Goal: Information Seeking & Learning: Learn about a topic

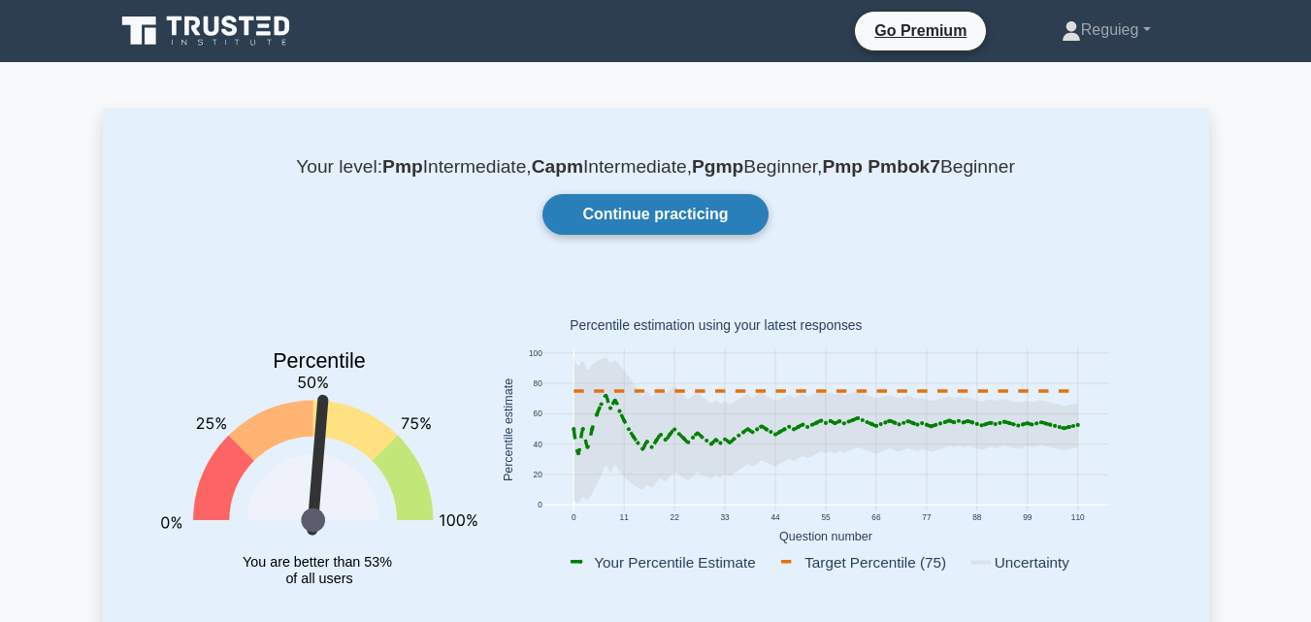
click at [613, 218] on link "Continue practicing" at bounding box center [654, 214] width 225 height 41
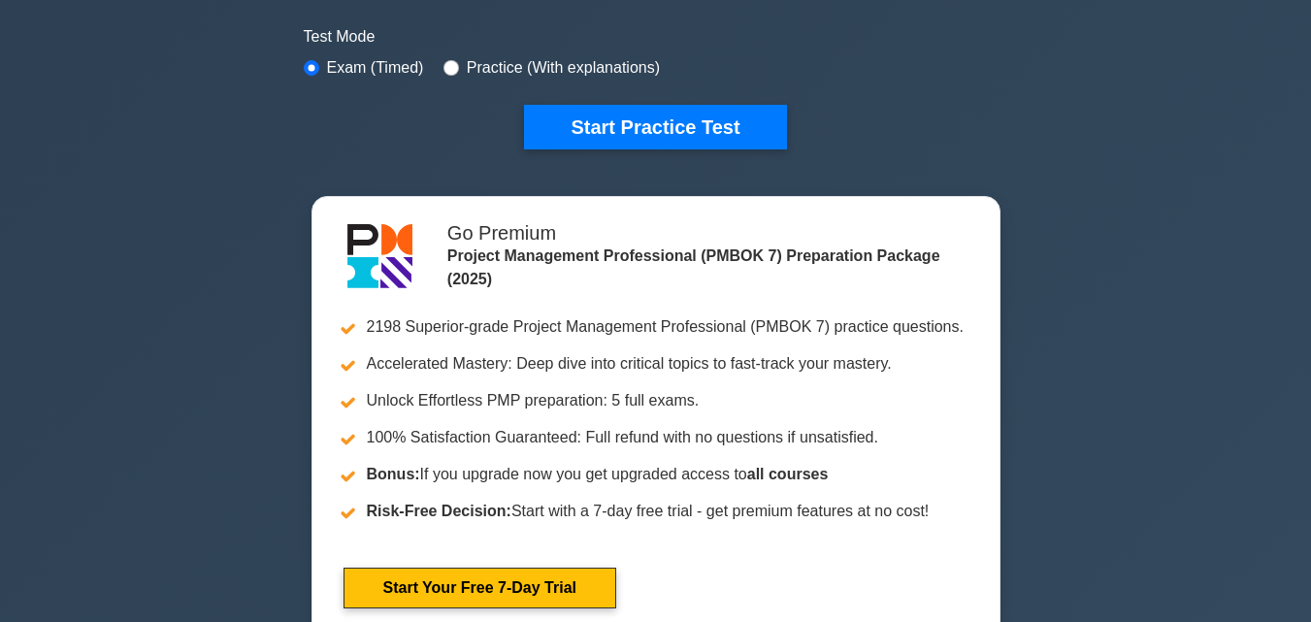
click at [626, 126] on button "Start Practice Test" at bounding box center [655, 127] width 262 height 45
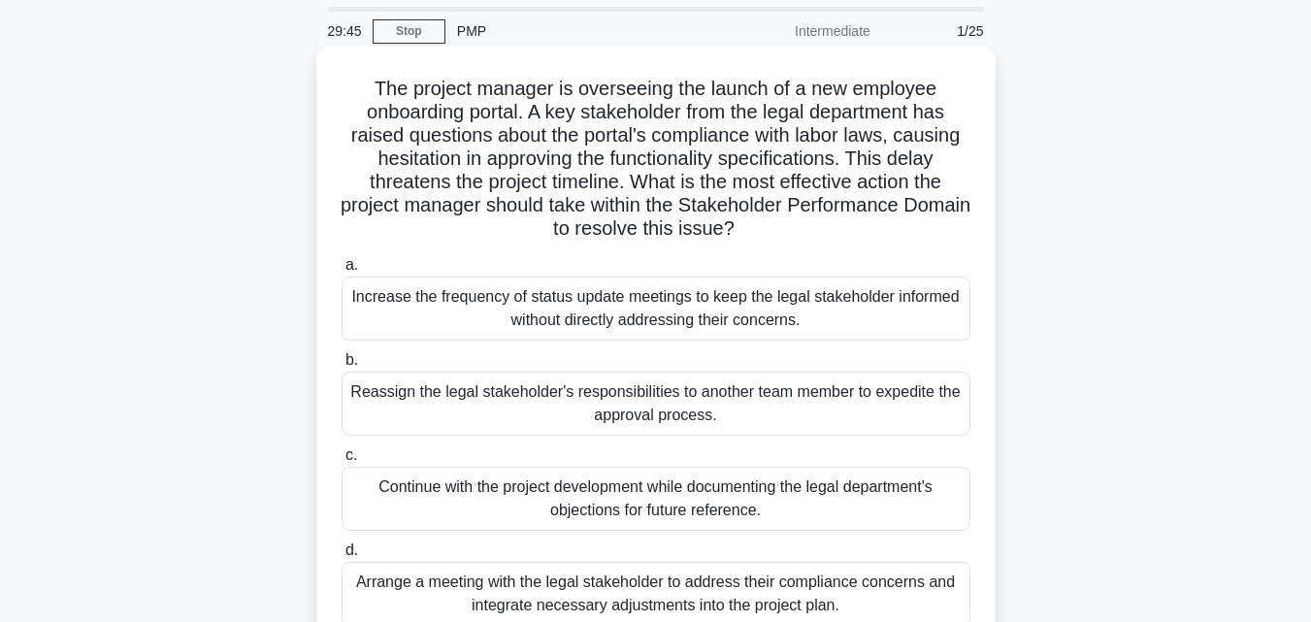
scroll to position [97, 0]
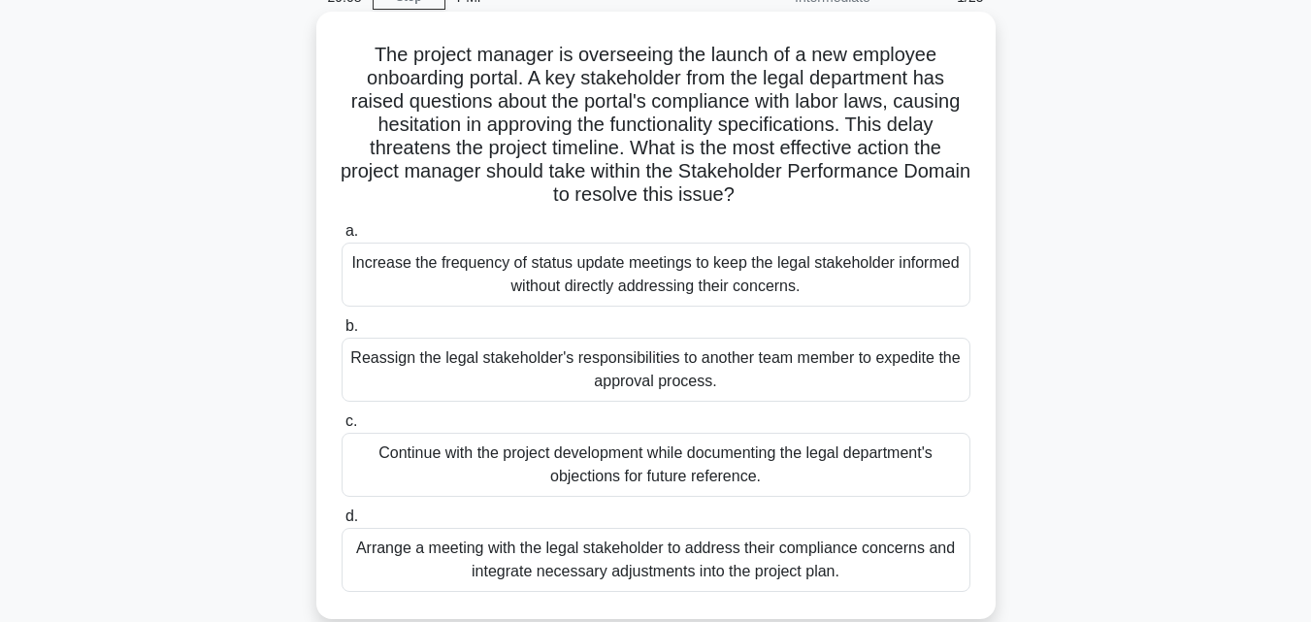
click at [758, 199] on icon ".spinner_0XTQ{transform-origin:center;animation:spinner_y6GP .75s linear infini…" at bounding box center [745, 195] width 23 height 23
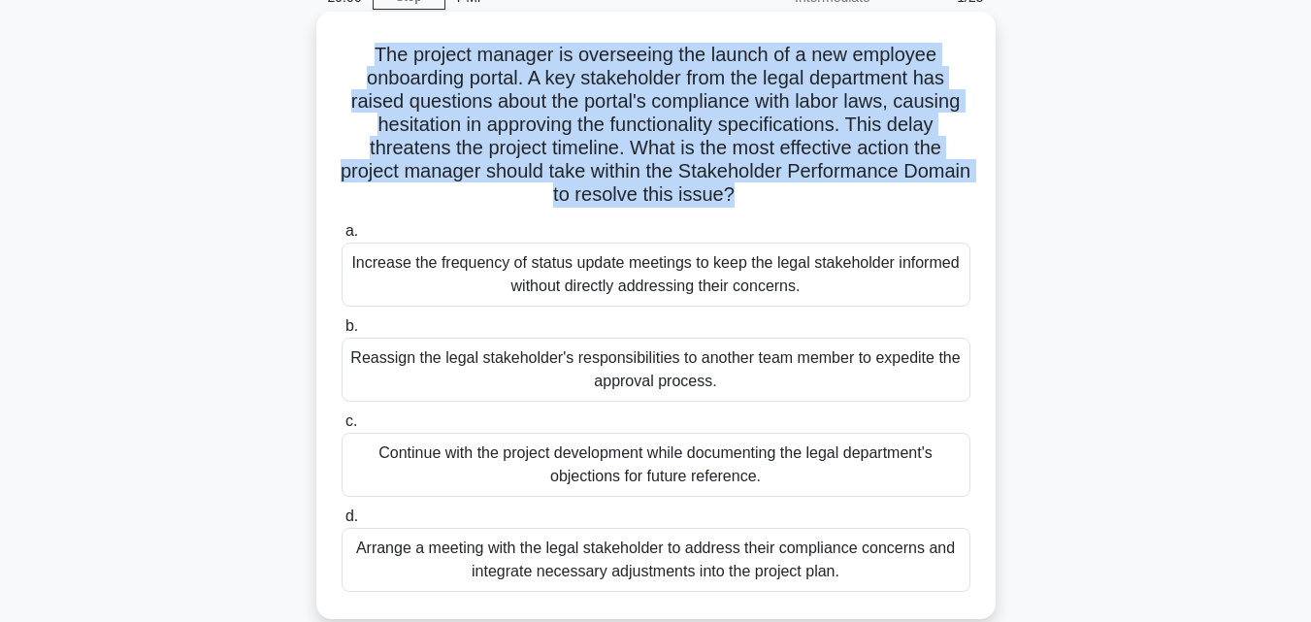
drag, startPoint x: 732, startPoint y: 182, endPoint x: 357, endPoint y: 54, distance: 395.8
click at [361, 57] on h5 "The project manager is overseeing the launch of a new employee onboarding porta…" at bounding box center [656, 125] width 633 height 165
copy div "The project manager is overseeing the launch of a new employee onboarding porta…"
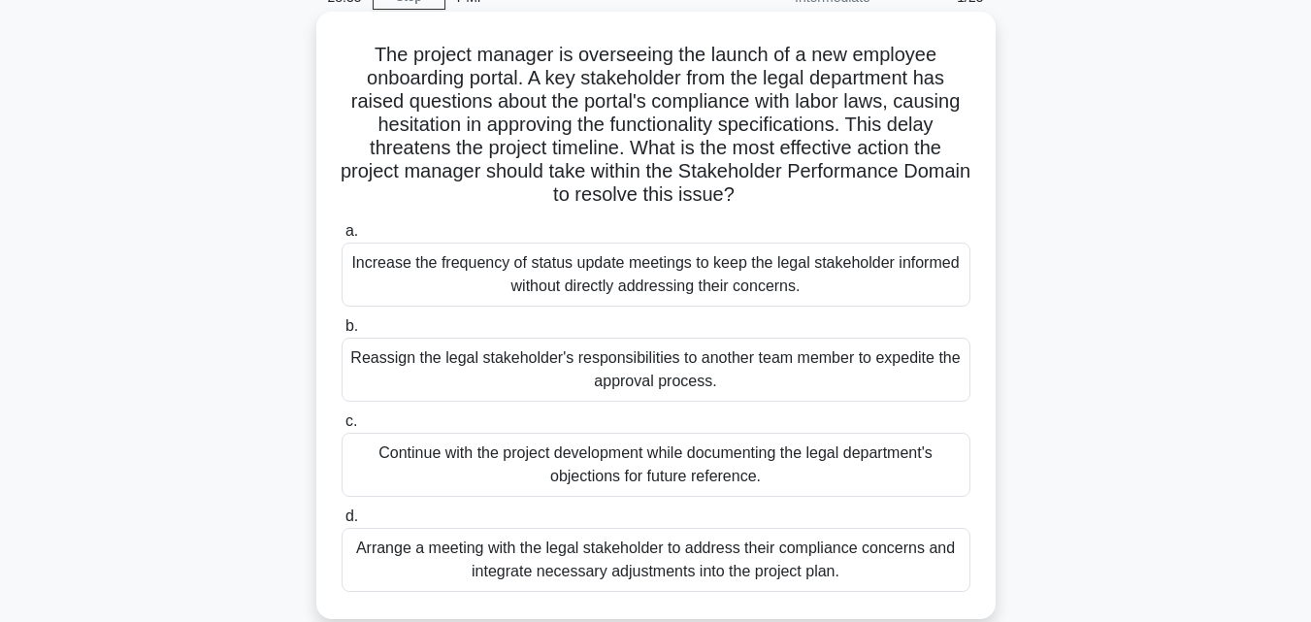
click at [794, 213] on div "The project manager is overseeing the launch of a new employee onboarding porta…" at bounding box center [656, 315] width 664 height 592
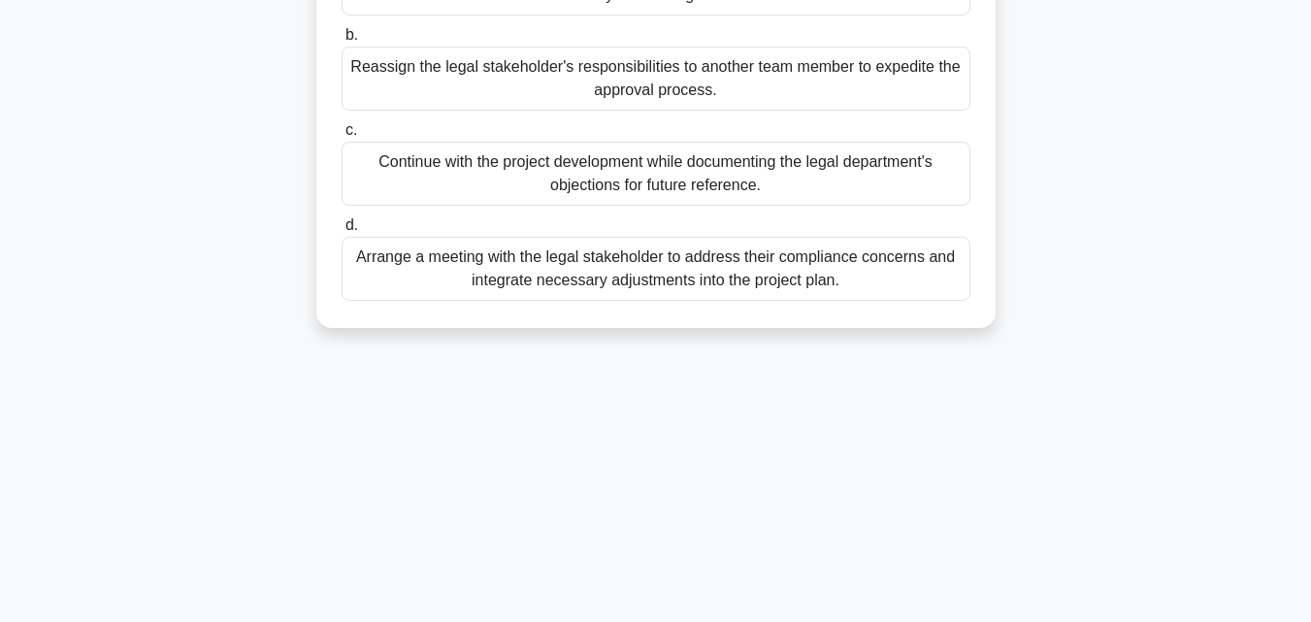
scroll to position [291, 0]
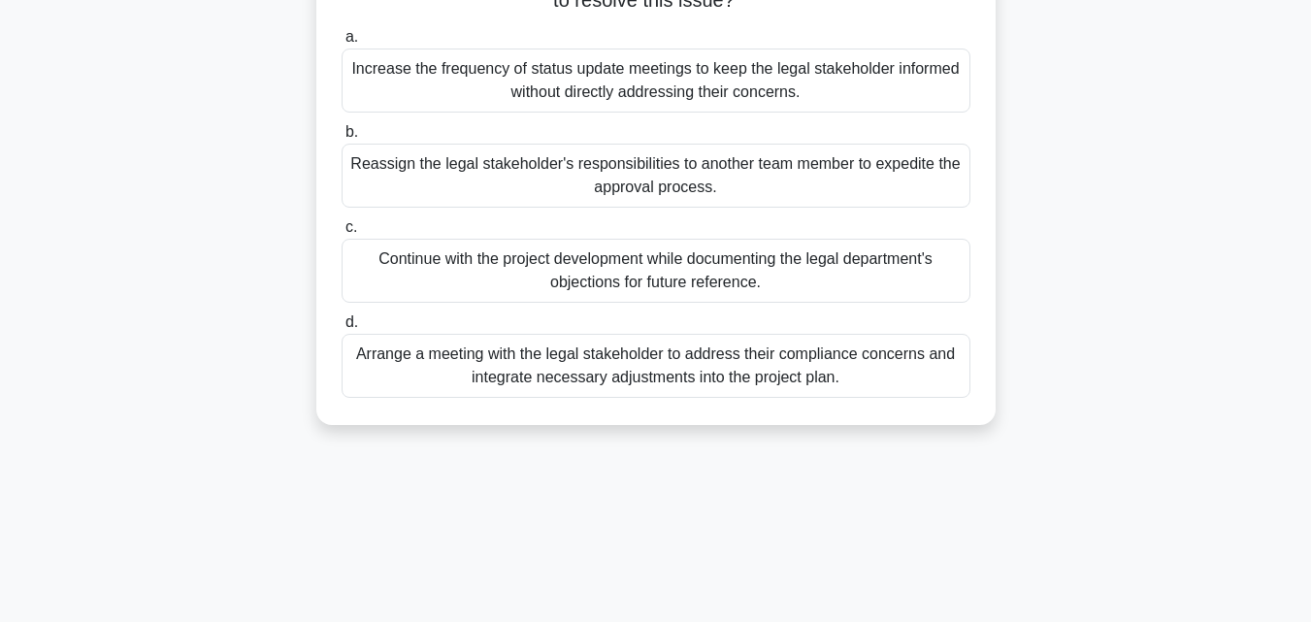
click at [566, 370] on div "Arrange a meeting with the legal stakeholder to address their compliance concer…" at bounding box center [656, 366] width 629 height 64
click at [342, 329] on input "d. Arrange a meeting with the legal stakeholder to address their compliance con…" at bounding box center [342, 322] width 0 height 13
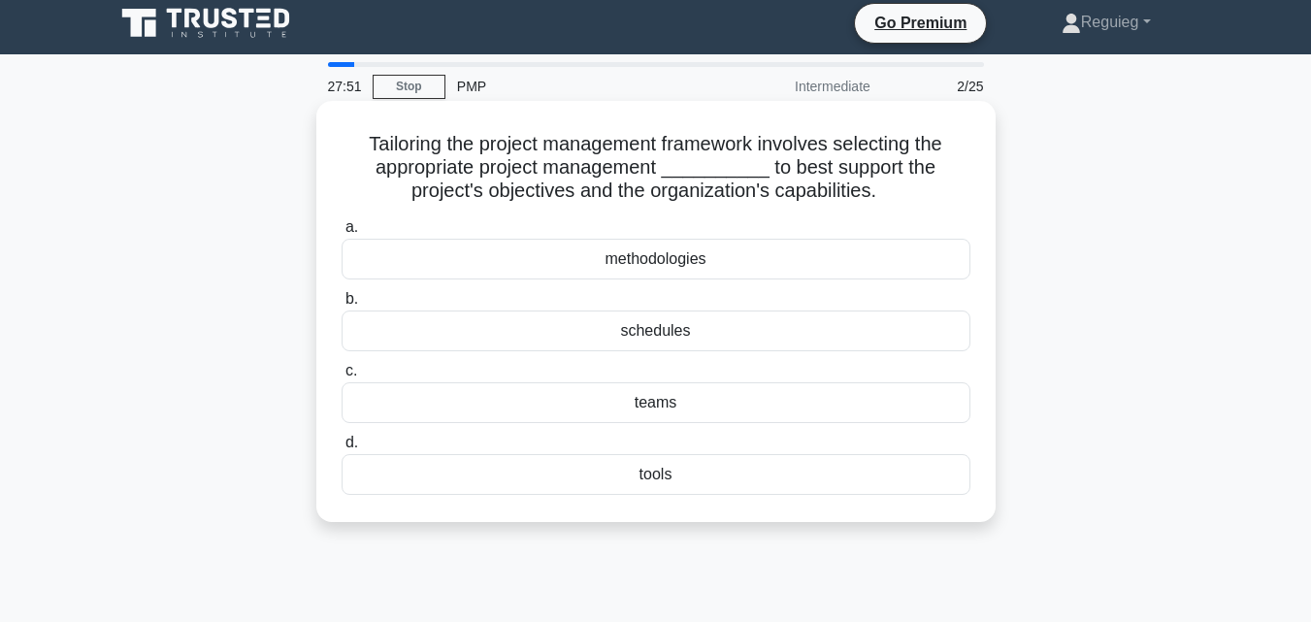
scroll to position [0, 0]
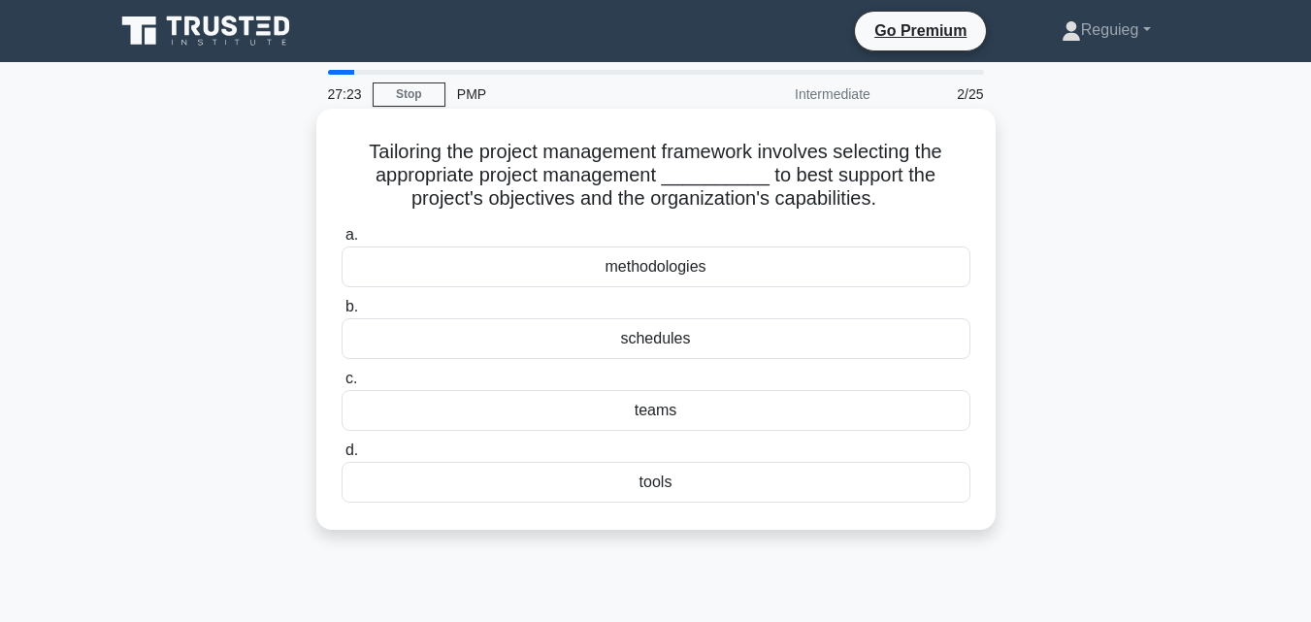
click at [604, 265] on div "methodologies" at bounding box center [656, 266] width 629 height 41
click at [342, 242] on input "a. methodologies" at bounding box center [342, 235] width 0 height 13
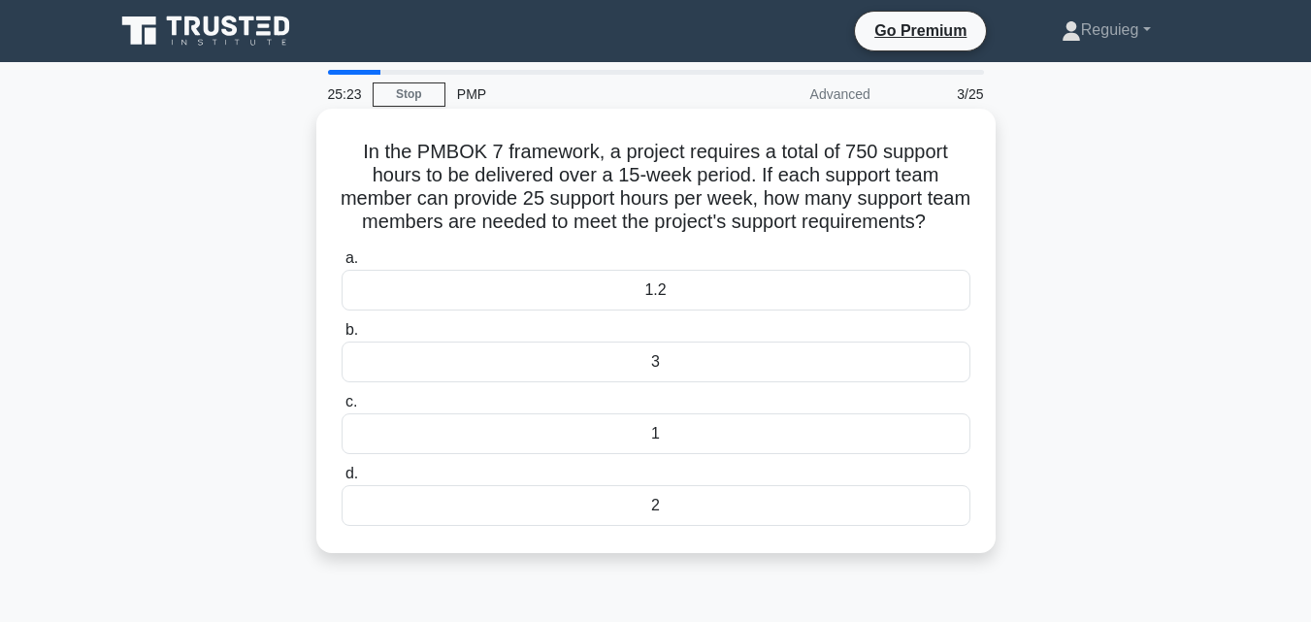
click at [650, 524] on div "2" at bounding box center [656, 505] width 629 height 41
click at [342, 480] on input "d. 2" at bounding box center [342, 474] width 0 height 13
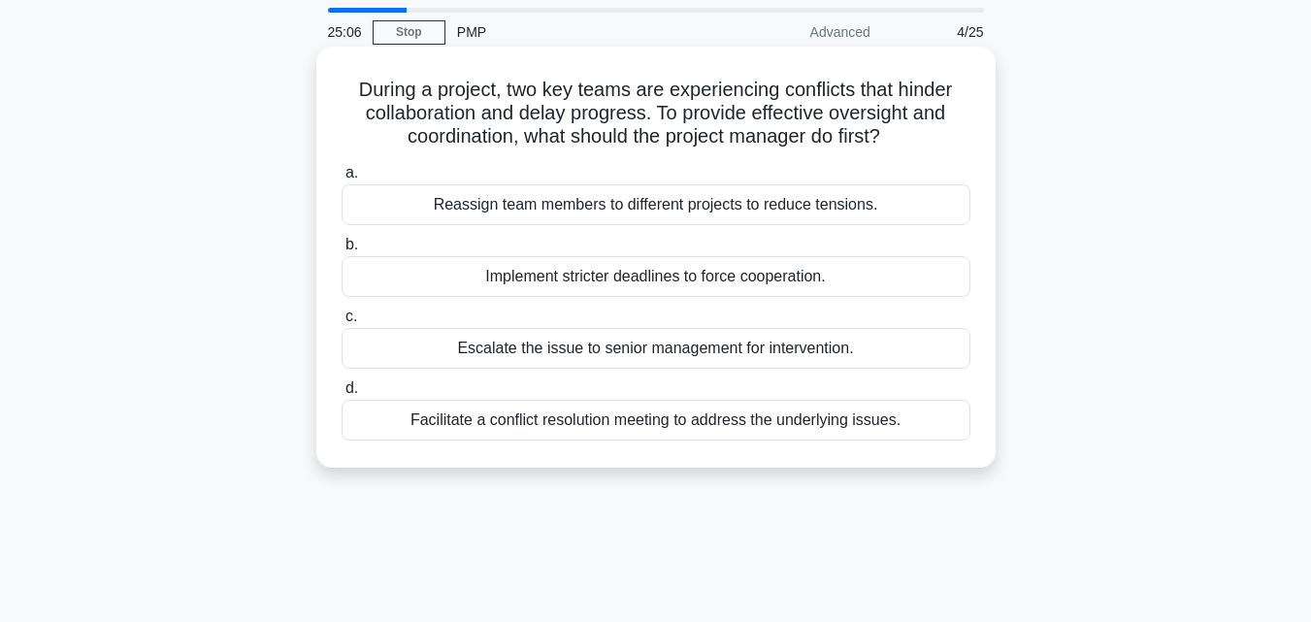
scroll to position [97, 0]
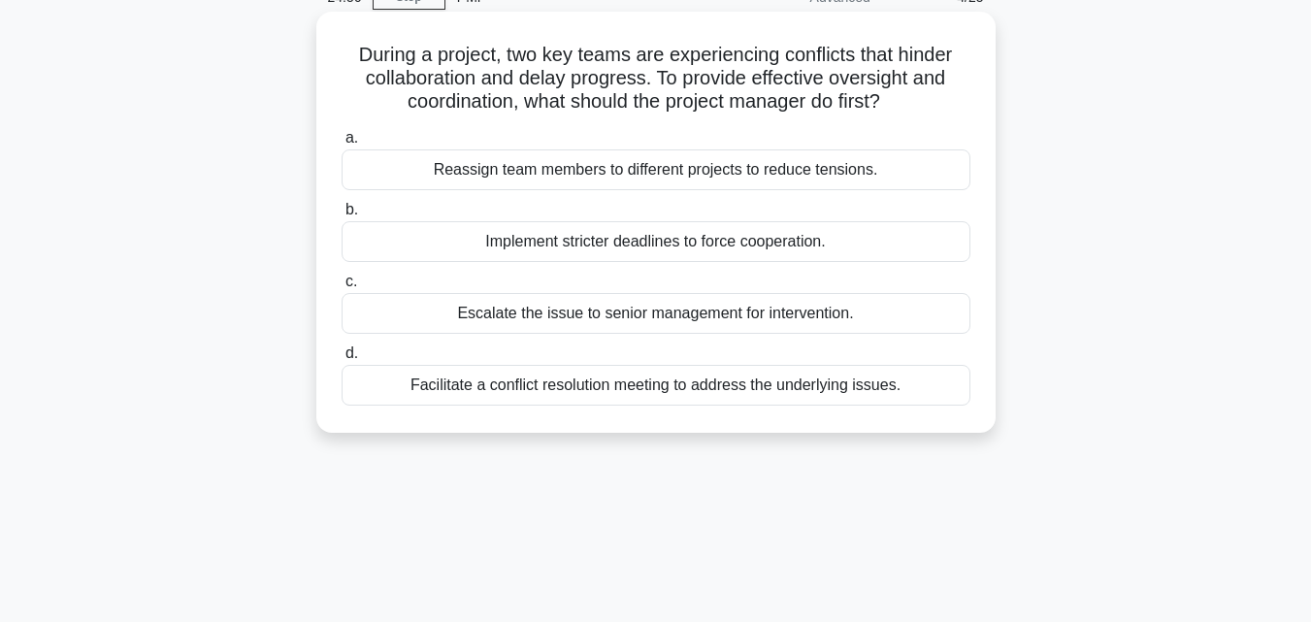
click at [511, 397] on div "Facilitate a conflict resolution meeting to address the underlying issues." at bounding box center [656, 385] width 629 height 41
click at [342, 360] on input "d. Facilitate a conflict resolution meeting to address the underlying issues." at bounding box center [342, 353] width 0 height 13
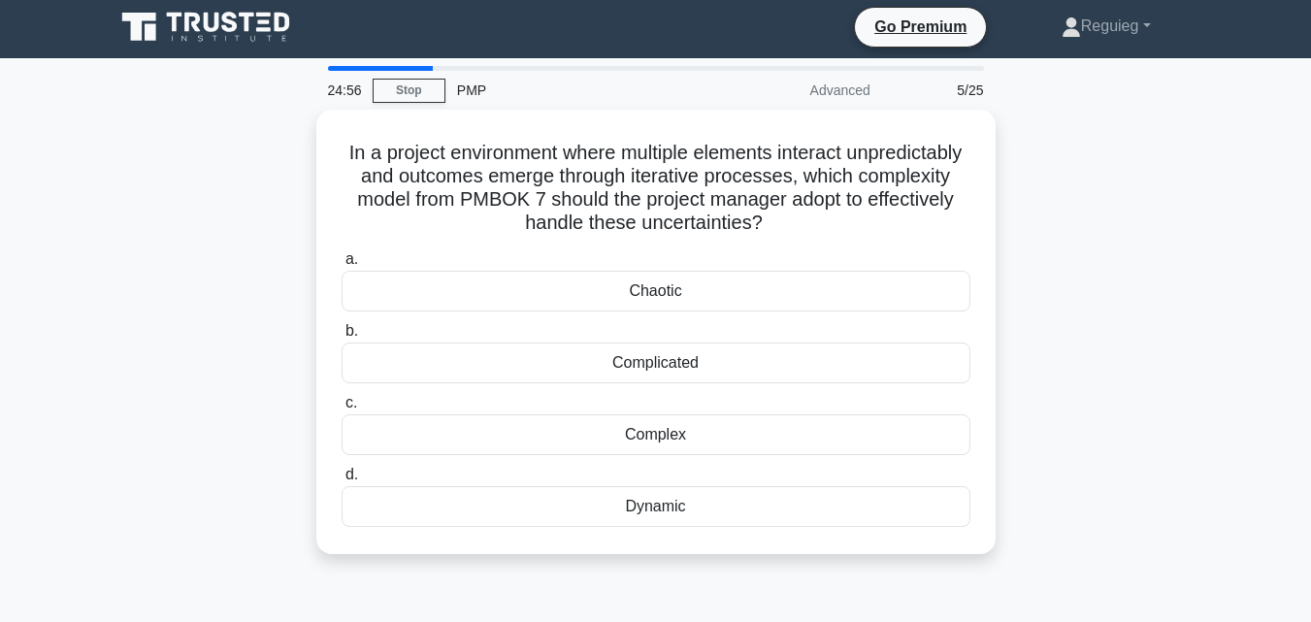
scroll to position [0, 0]
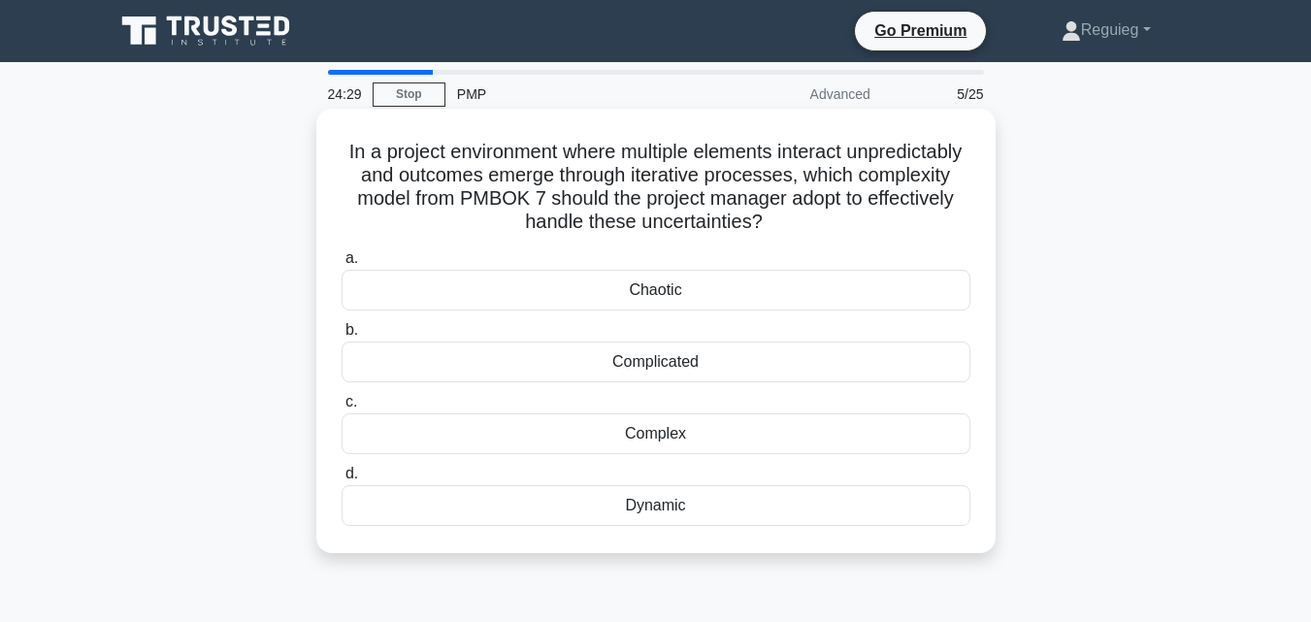
drag, startPoint x: 400, startPoint y: 147, endPoint x: 839, endPoint y: 220, distance: 445.5
click at [839, 220] on h5 "In a project environment where multiple elements interact unpredictably and out…" at bounding box center [656, 187] width 633 height 95
copy h5 "In a project environment where multiple elements interact unpredictably and out…"
click at [678, 438] on div "Complex" at bounding box center [656, 433] width 629 height 41
click at [342, 408] on input "c. Complex" at bounding box center [342, 402] width 0 height 13
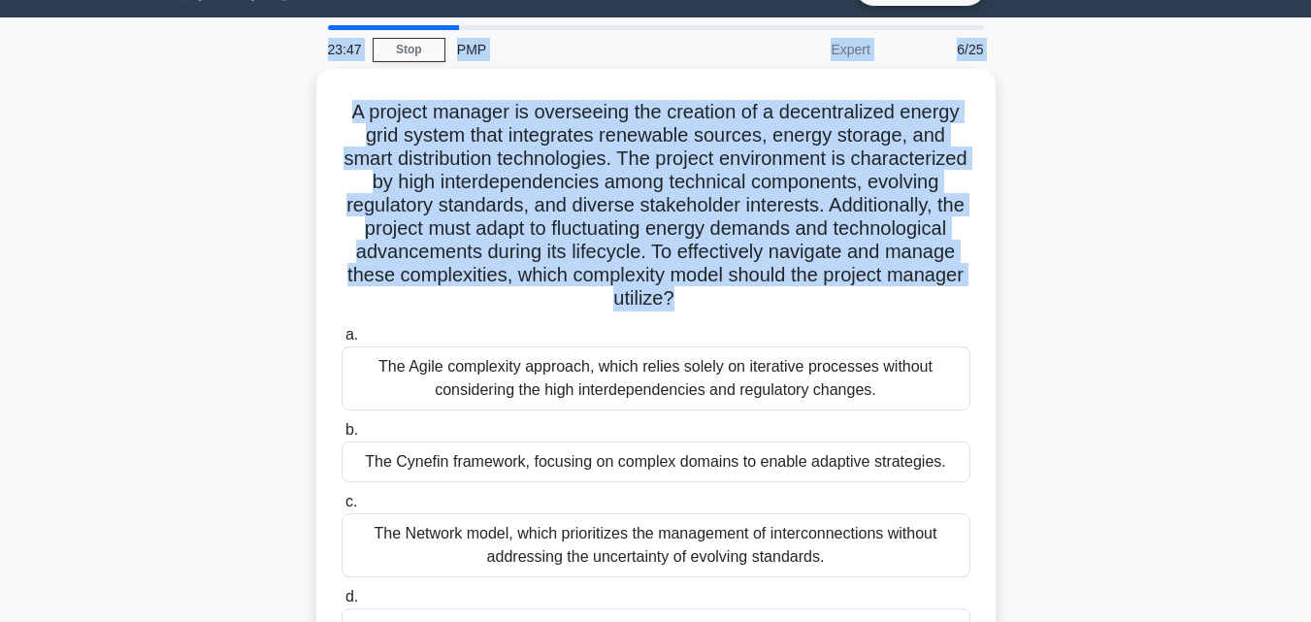
scroll to position [28, 0]
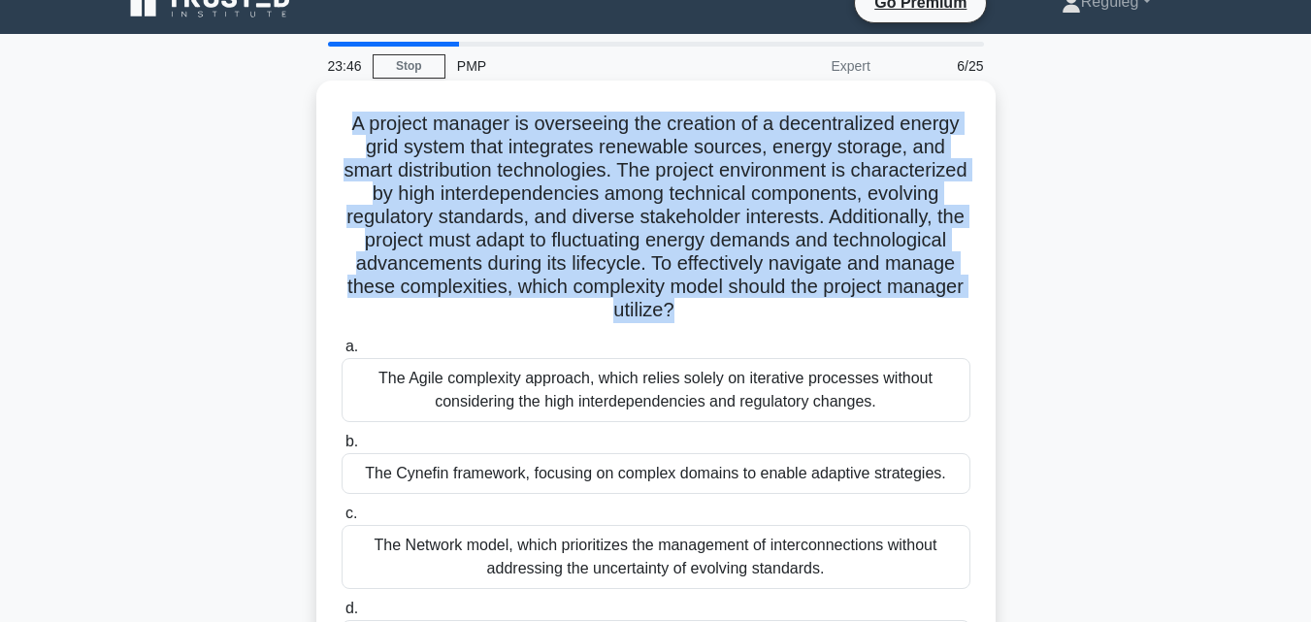
drag, startPoint x: 748, startPoint y: 243, endPoint x: 338, endPoint y: 126, distance: 426.6
click at [338, 126] on div "A project manager is overseeing the creation of a decentralized energy grid sys…" at bounding box center [656, 395] width 664 height 615
copy h5 "A project manager is overseeing the creation of a decentralized energy grid sys…"
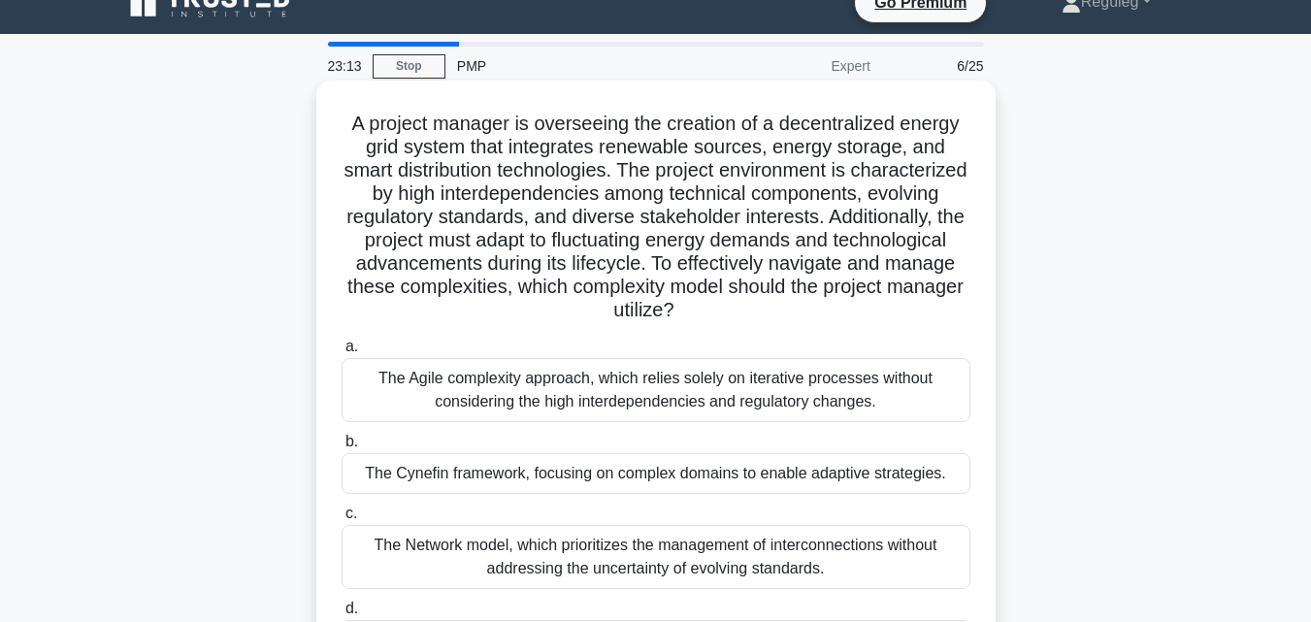
click at [687, 402] on div "The Agile complexity approach, which relies solely on iterative processes witho…" at bounding box center [656, 390] width 629 height 64
click at [342, 353] on input "a. The Agile complexity approach, which relies solely on iterative processes wi…" at bounding box center [342, 347] width 0 height 13
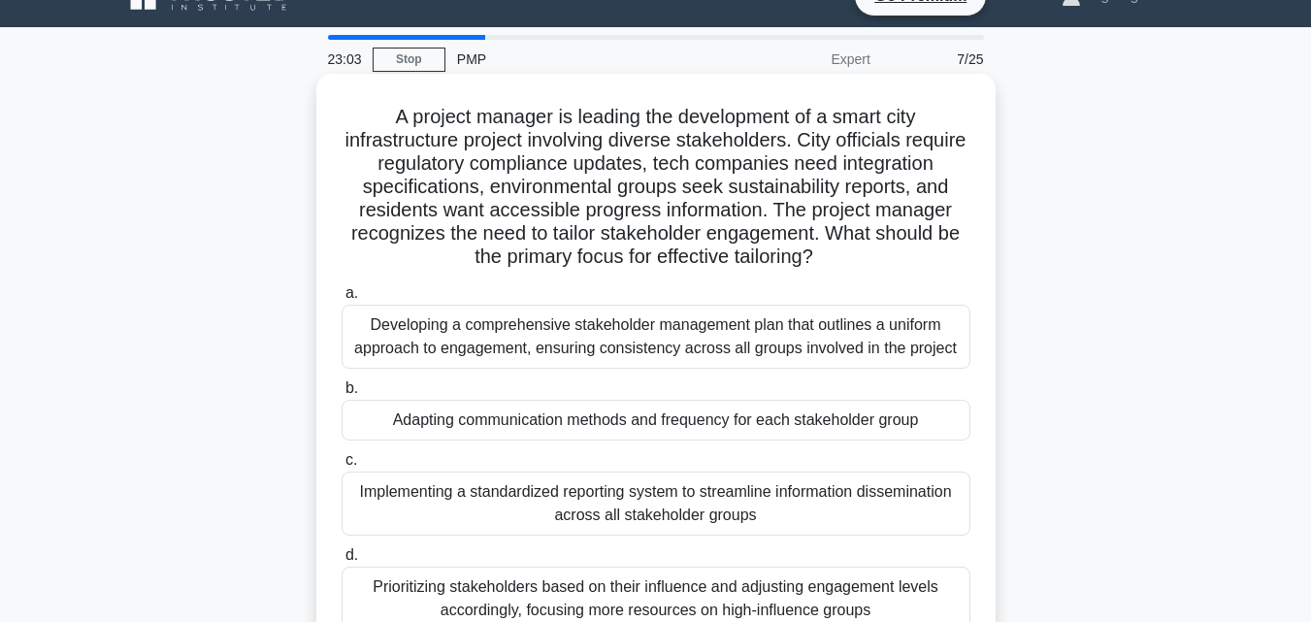
scroll to position [97, 0]
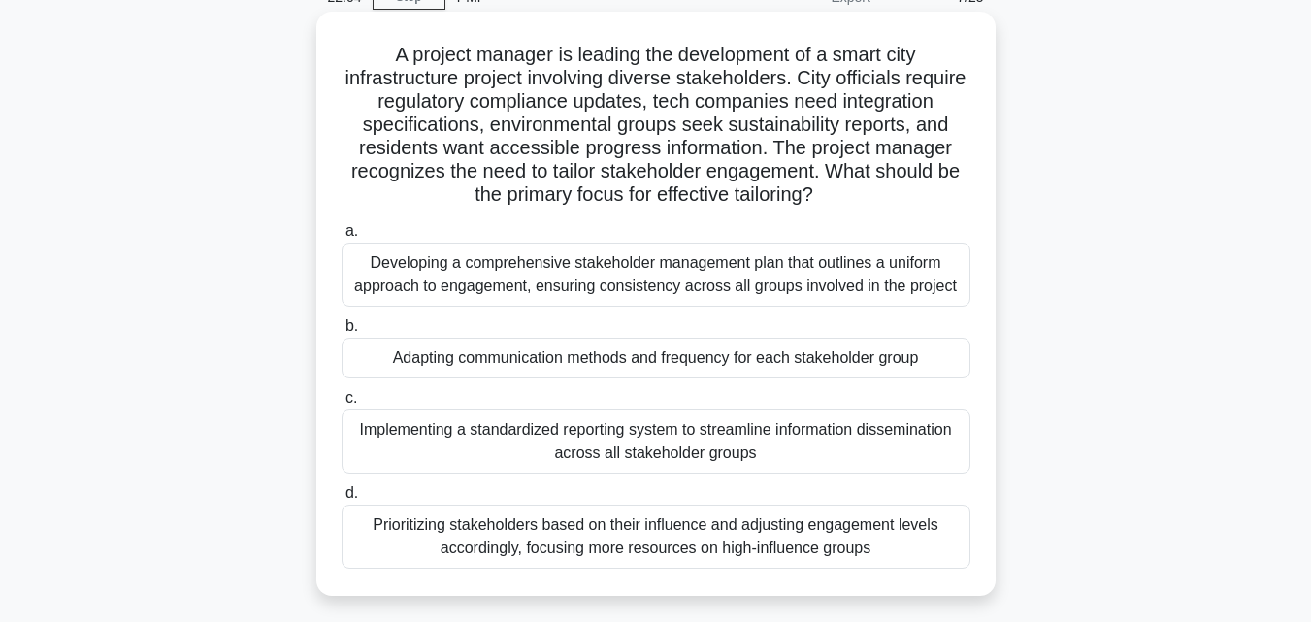
click at [694, 276] on div "Developing a comprehensive stakeholder management plan that outlines a uniform …" at bounding box center [656, 275] width 629 height 64
click at [342, 238] on input "a. Developing a comprehensive stakeholder management plan that outlines a unifo…" at bounding box center [342, 231] width 0 height 13
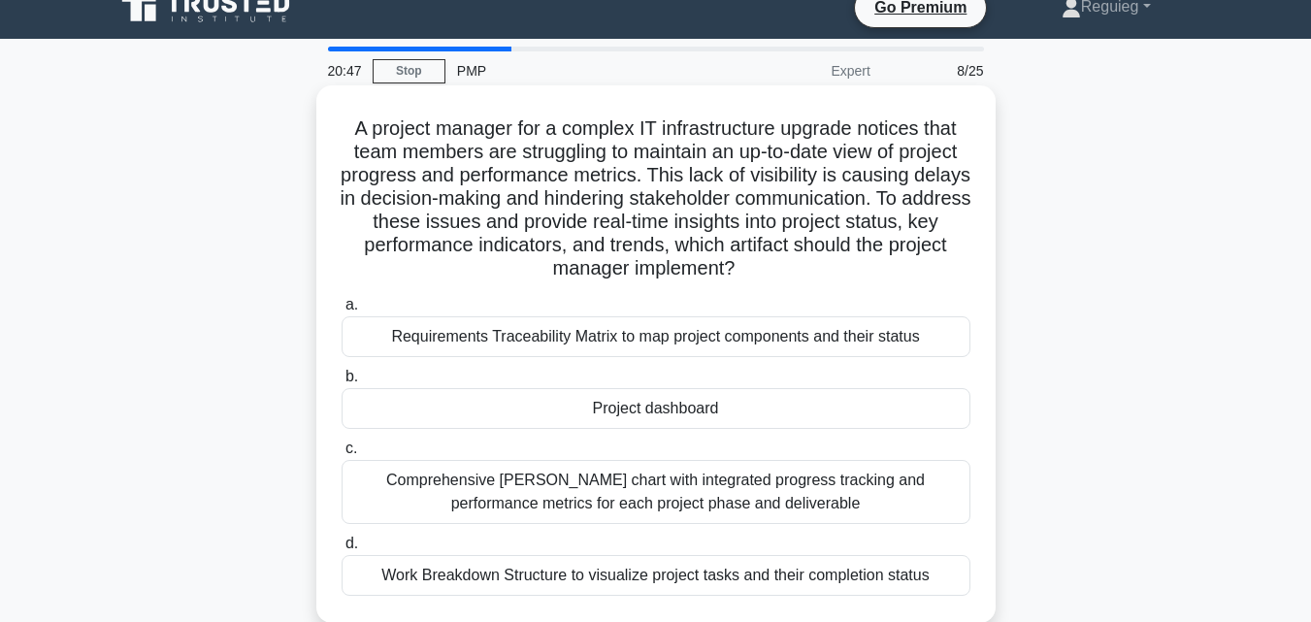
scroll to position [0, 0]
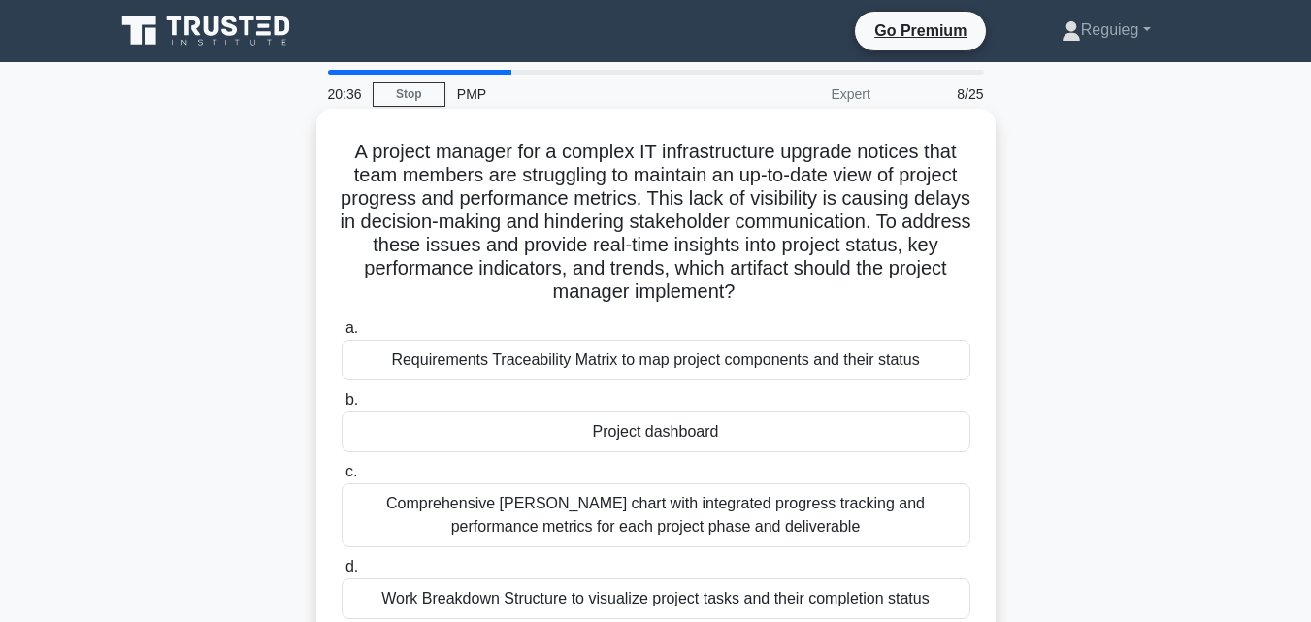
click at [535, 435] on div "Project dashboard" at bounding box center [656, 431] width 629 height 41
click at [342, 407] on input "b. Project dashboard" at bounding box center [342, 400] width 0 height 13
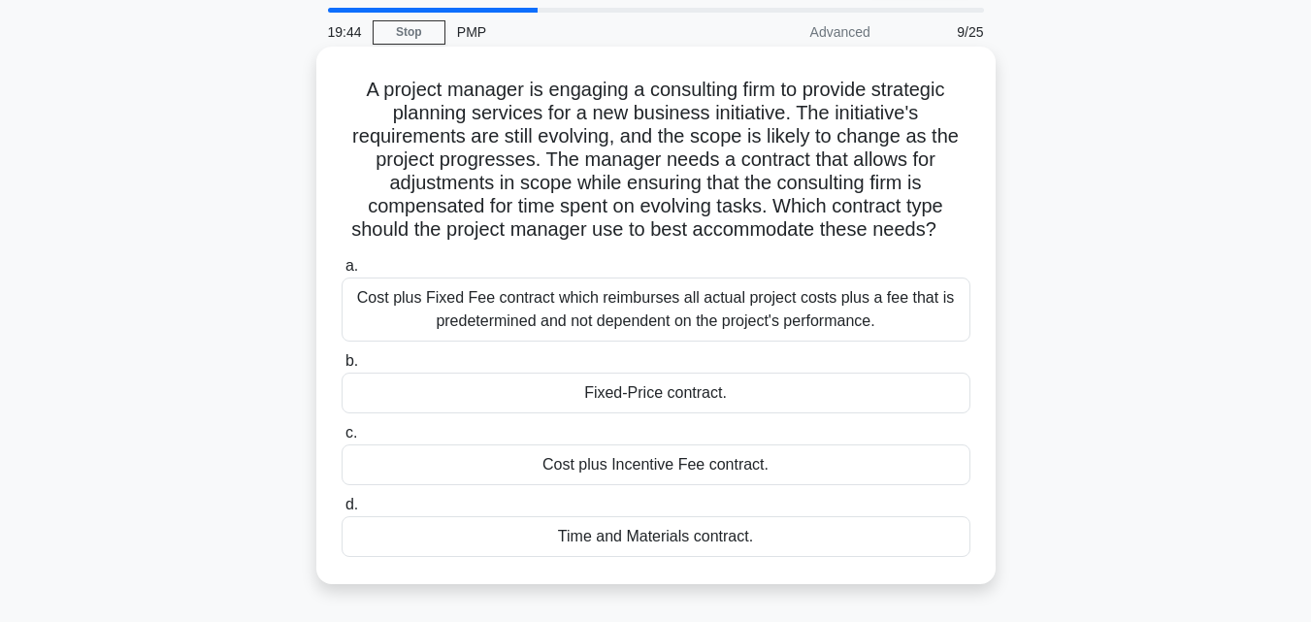
scroll to position [97, 0]
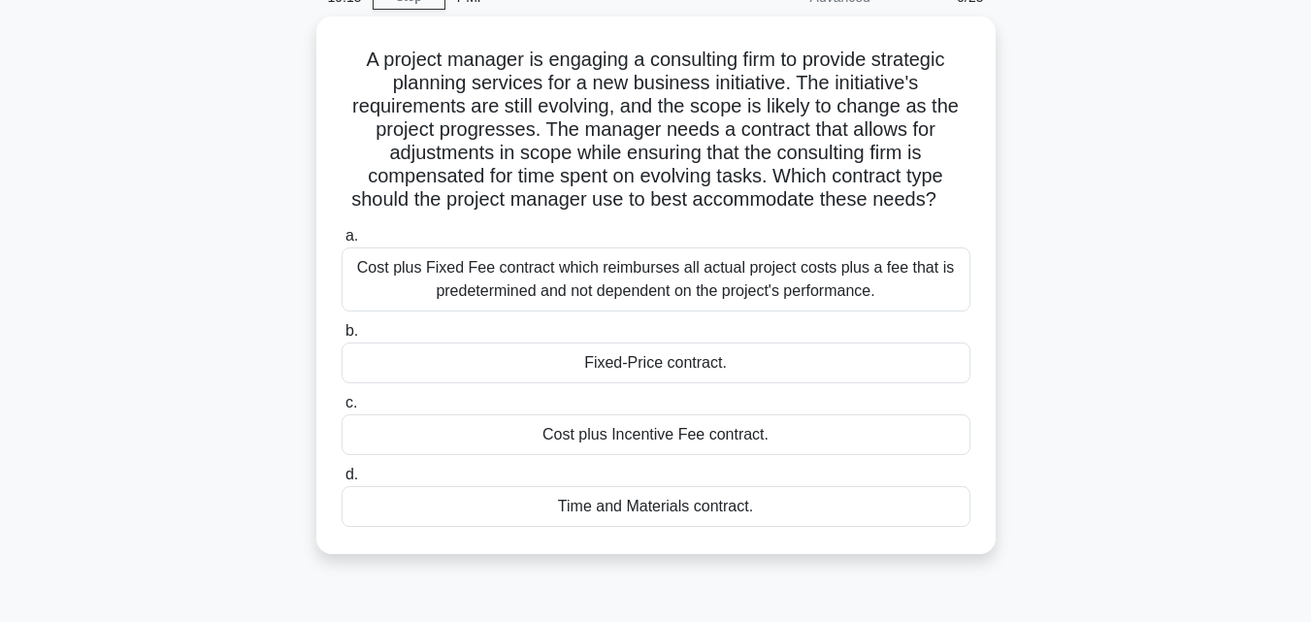
drag, startPoint x: 879, startPoint y: 290, endPoint x: 297, endPoint y: 268, distance: 582.6
click at [297, 268] on div "A project manager is engaging a consulting firm to provide strategic planning s…" at bounding box center [656, 296] width 1106 height 561
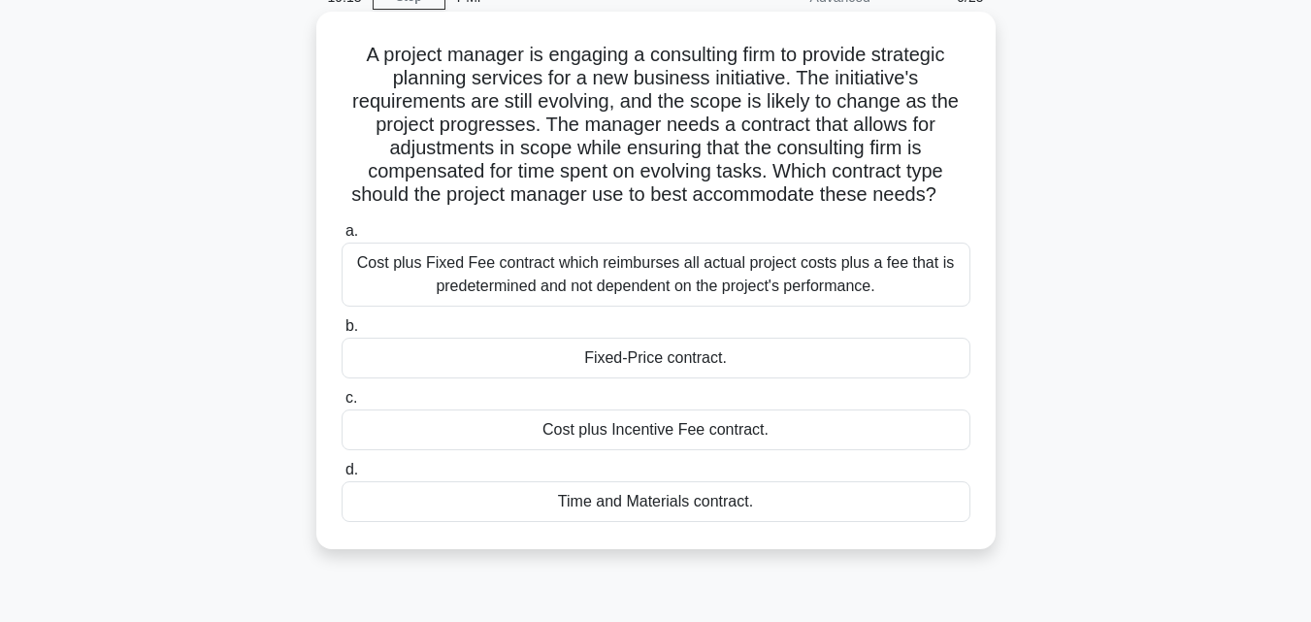
copy div "Cost plus Fixed Fee contract which reimburses all actual project costs plus a f…"
drag, startPoint x: 801, startPoint y: 445, endPoint x: 550, endPoint y: 436, distance: 251.5
click at [550, 436] on div "Cost plus Incentive Fee contract." at bounding box center [656, 429] width 629 height 41
copy div "ost plus Incentive Fee contract."
click at [614, 500] on div "Time and Materials contract." at bounding box center [656, 501] width 629 height 41
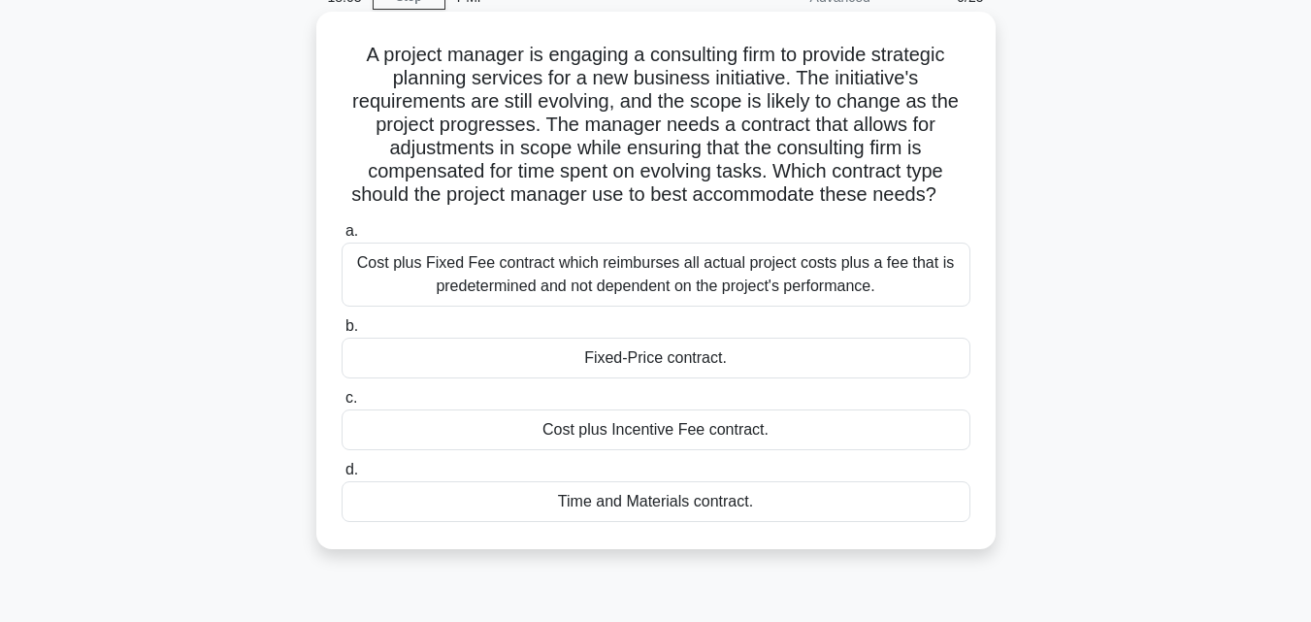
click at [342, 476] on input "d. Time and Materials contract." at bounding box center [342, 470] width 0 height 13
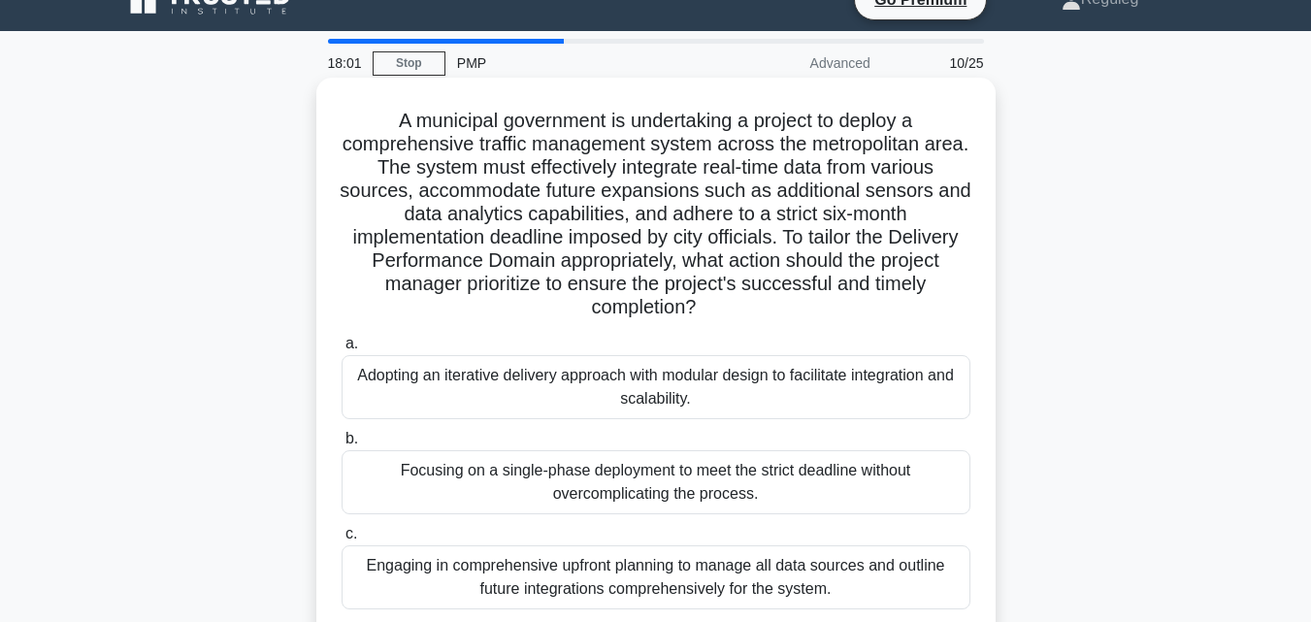
scroll to position [0, 0]
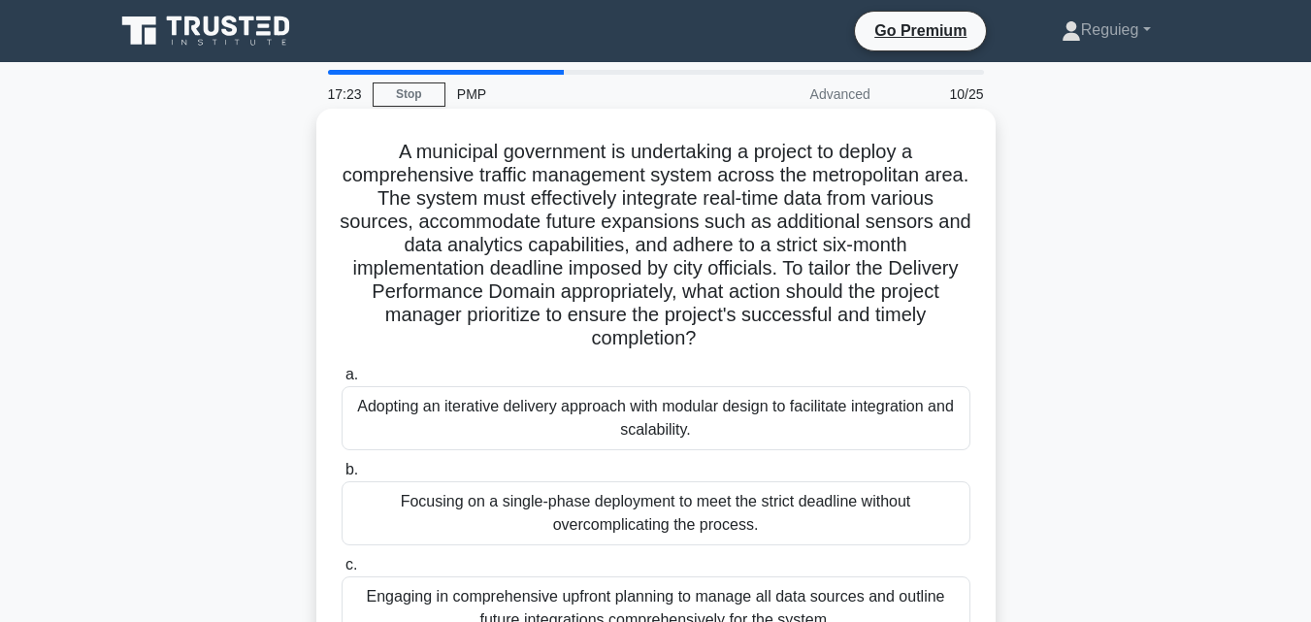
drag, startPoint x: 719, startPoint y: 342, endPoint x: 368, endPoint y: 153, distance: 398.9
click at [368, 153] on h5 "A municipal government is undertaking a project to deploy a comprehensive traff…" at bounding box center [656, 246] width 633 height 212
copy h5 "A municipal government is undertaking a project to deploy a comprehensive traff…"
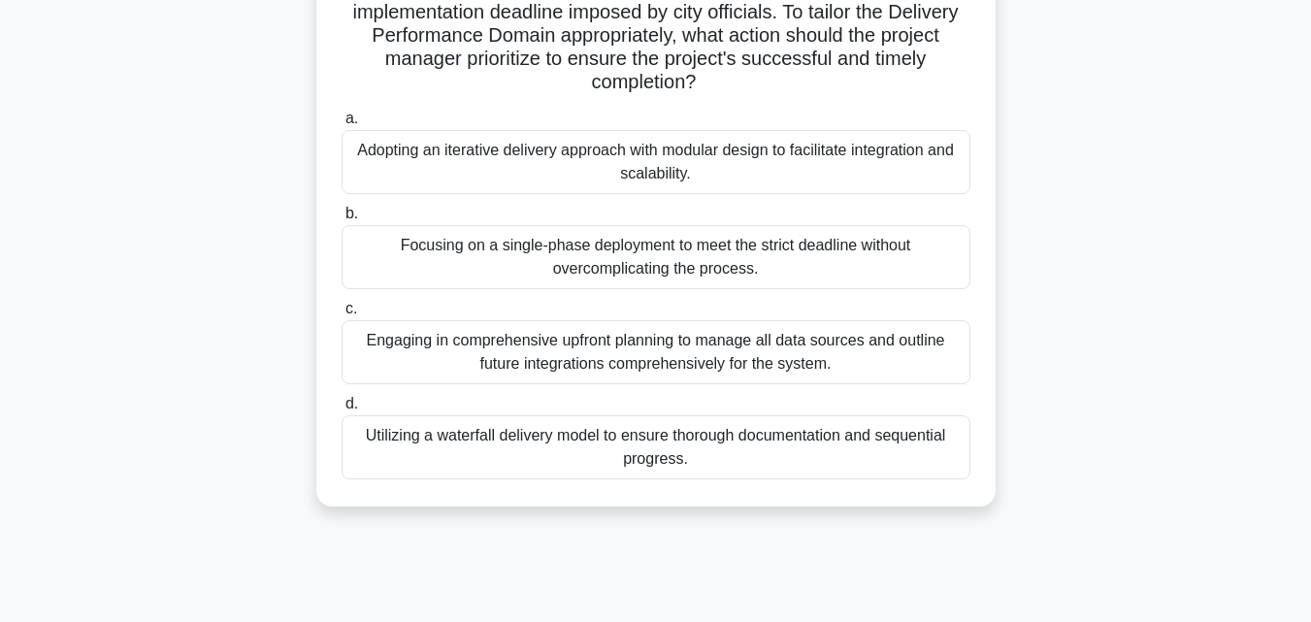
scroll to position [291, 0]
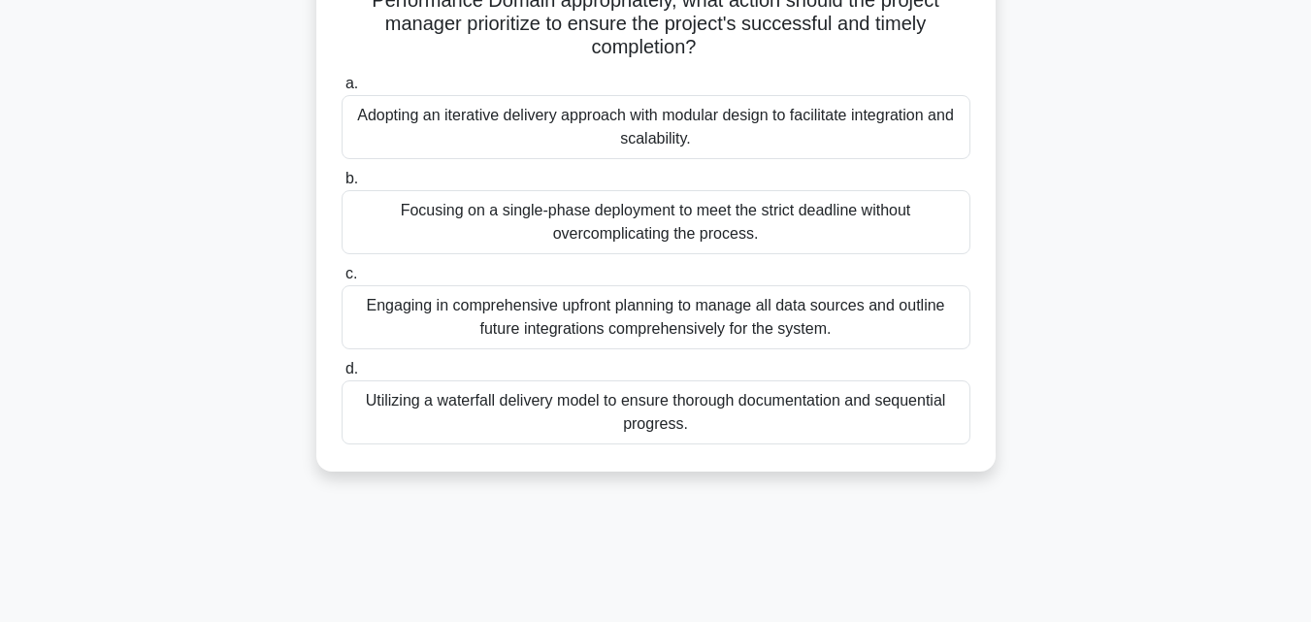
drag, startPoint x: 492, startPoint y: 119, endPoint x: 444, endPoint y: 123, distance: 47.7
click at [444, 123] on div "Adopting an iterative delivery approach with modular design to facilitate integ…" at bounding box center [656, 127] width 629 height 64
drag, startPoint x: 495, startPoint y: 119, endPoint x: 442, endPoint y: 124, distance: 52.6
click at [442, 124] on div "Adopting an iterative delivery approach with modular design to facilitate integ…" at bounding box center [656, 127] width 629 height 64
copy div "iterative"
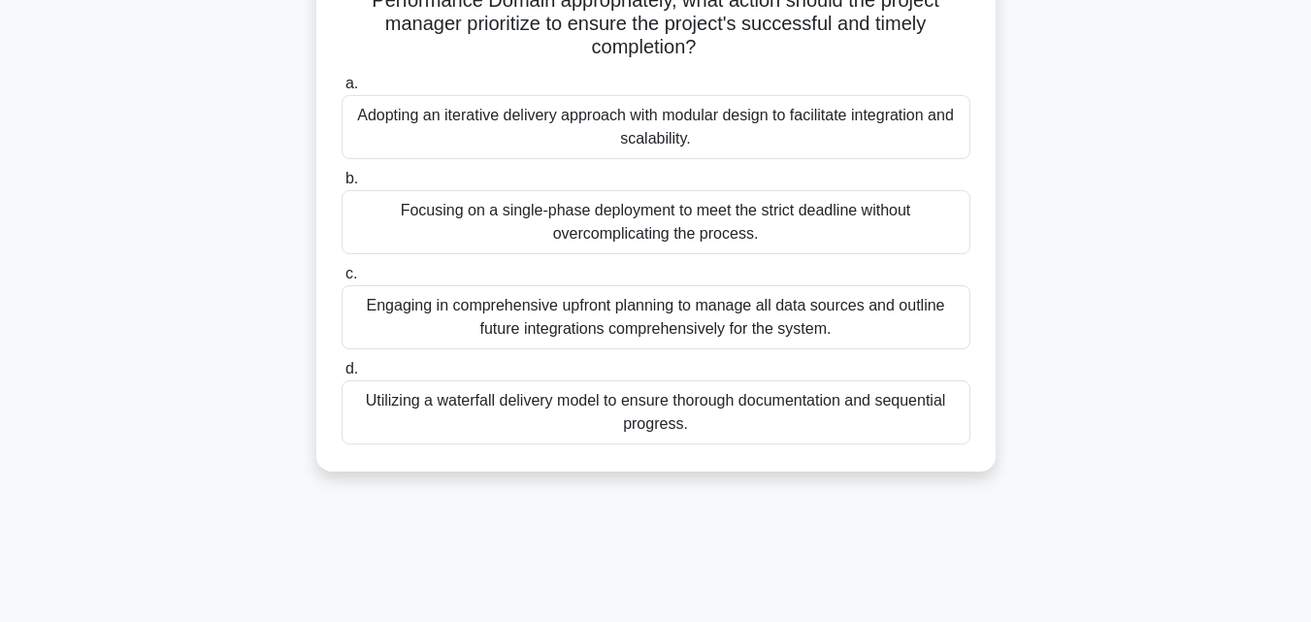
click at [528, 323] on div "Engaging in comprehensive upfront planning to manage all data sources and outli…" at bounding box center [656, 317] width 629 height 64
click at [342, 280] on input "c. Engaging in comprehensive upfront planning to manage all data sources and ou…" at bounding box center [342, 274] width 0 height 13
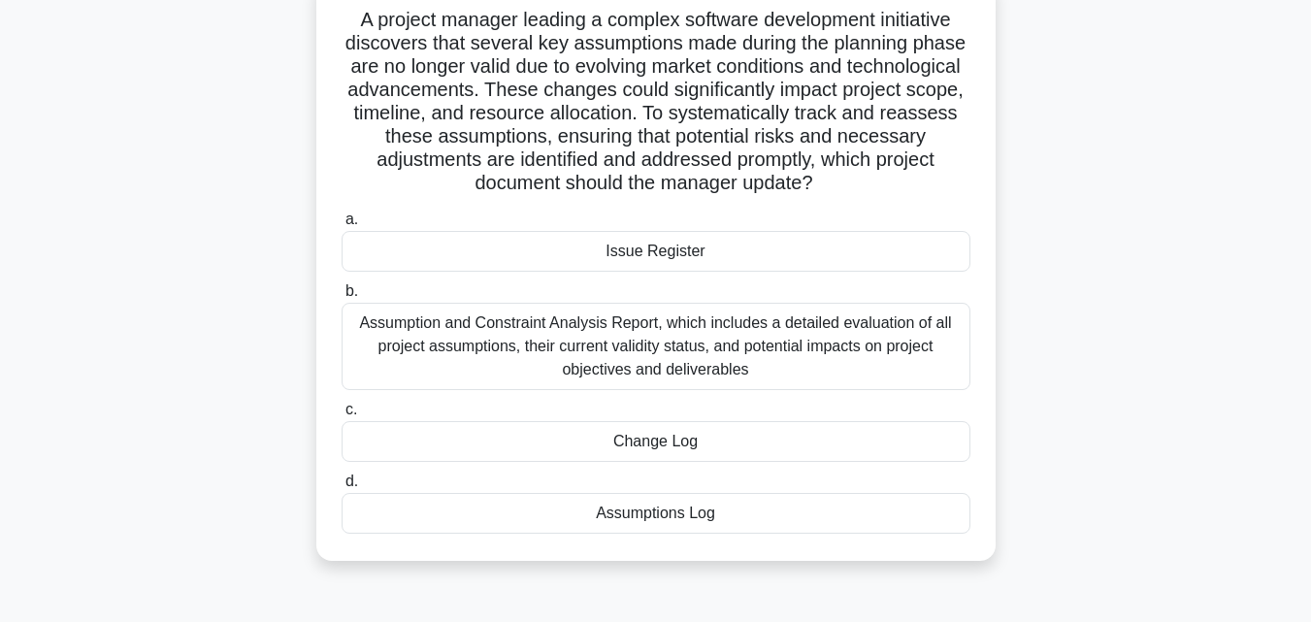
scroll to position [97, 0]
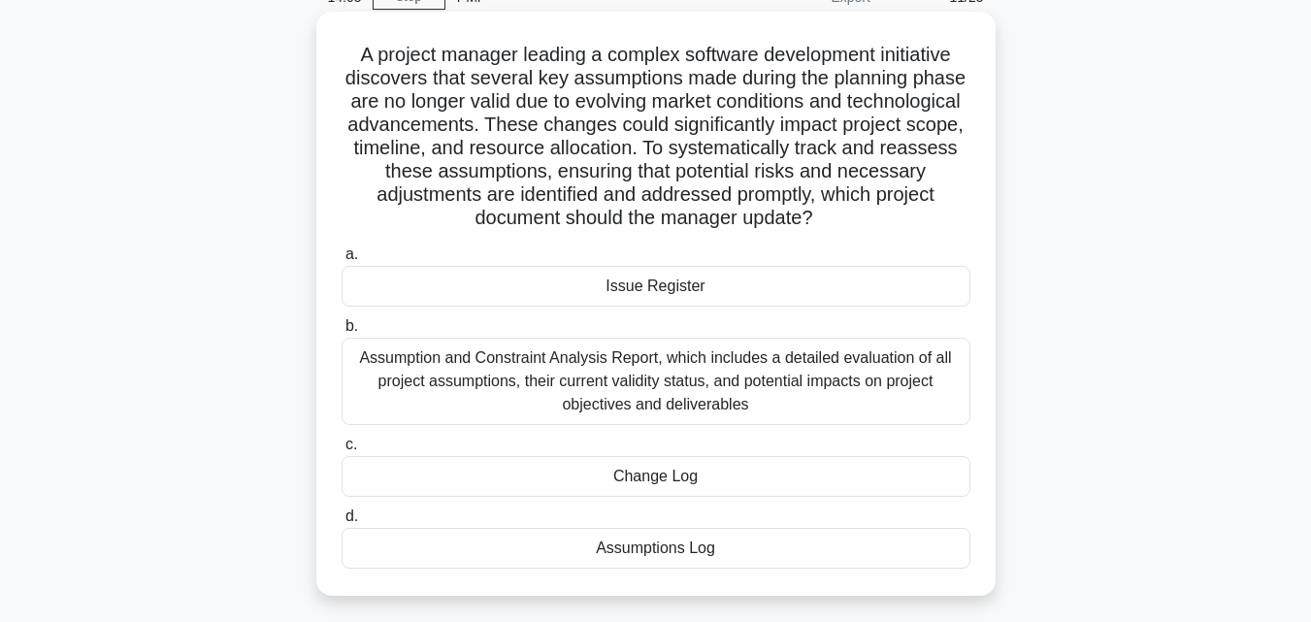
click at [568, 552] on div "Assumptions Log" at bounding box center [656, 548] width 629 height 41
click at [342, 523] on input "d. Assumptions Log" at bounding box center [342, 516] width 0 height 13
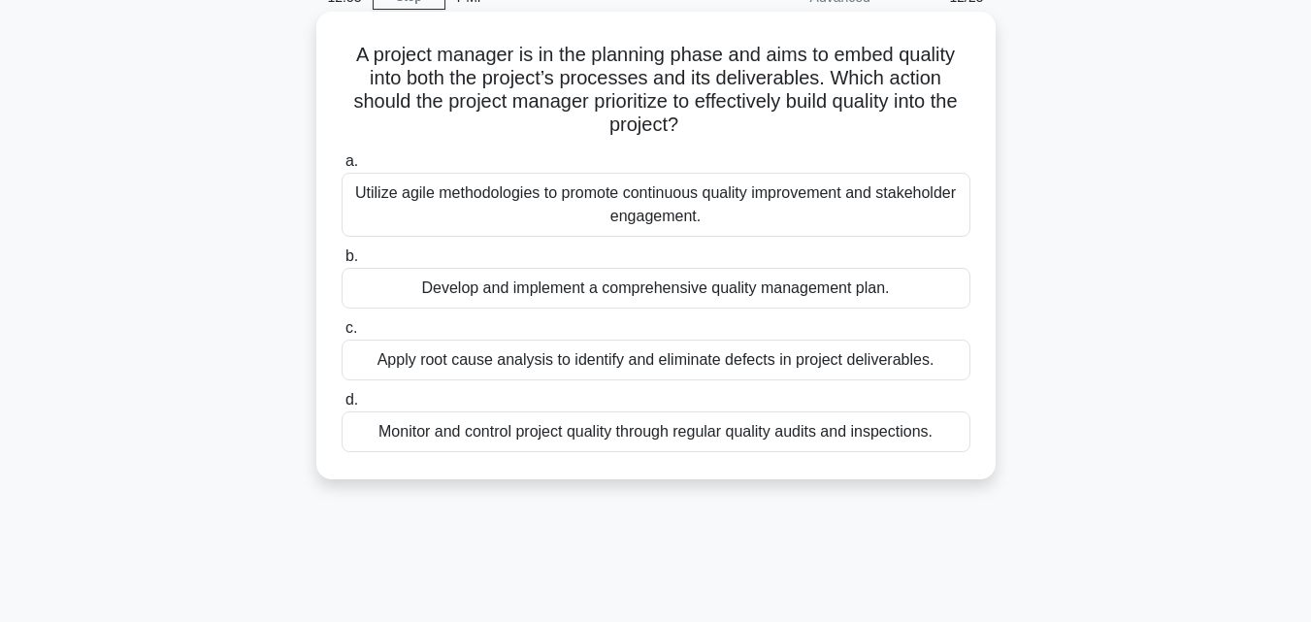
click at [706, 440] on div "Monitor and control project quality through regular quality audits and inspecti…" at bounding box center [656, 431] width 629 height 41
click at [342, 407] on input "d. Monitor and control project quality through regular quality audits and inspe…" at bounding box center [342, 400] width 0 height 13
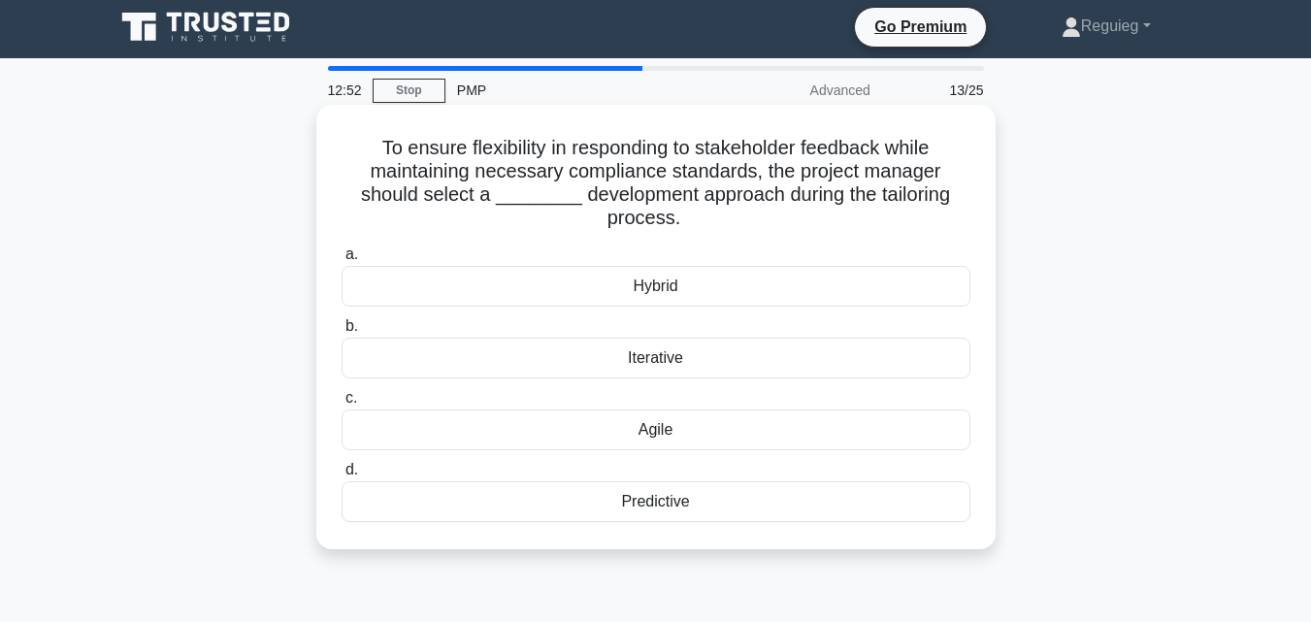
scroll to position [0, 0]
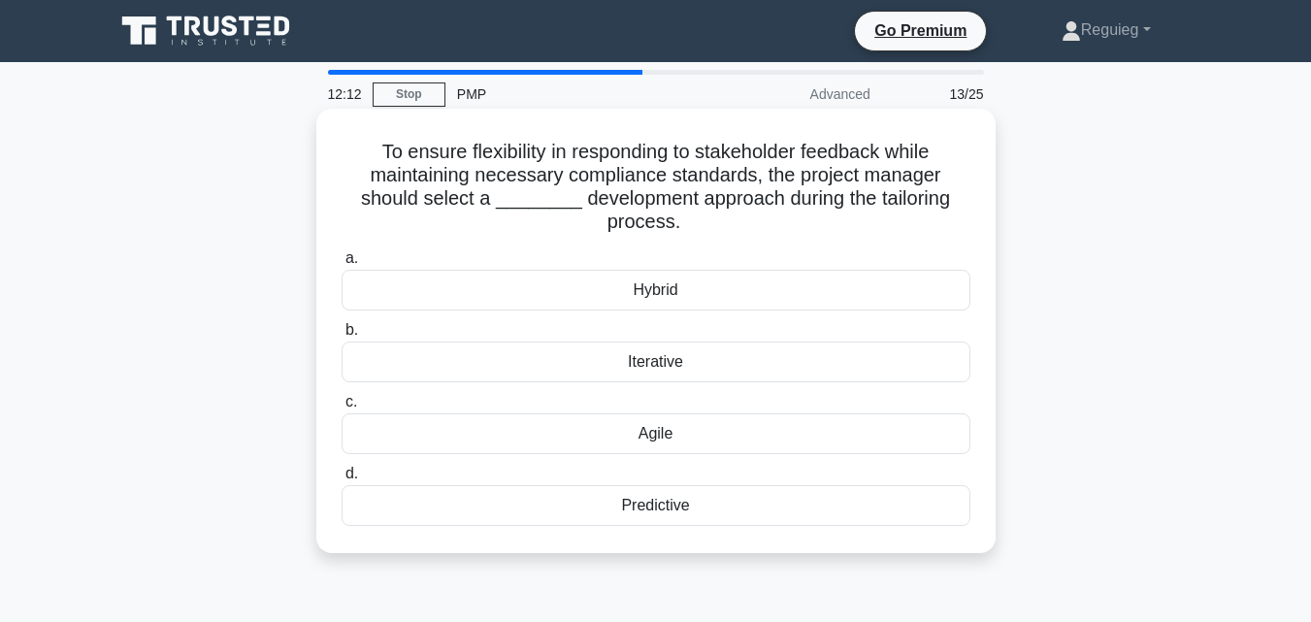
click at [656, 436] on div "Agile" at bounding box center [656, 433] width 629 height 41
click at [342, 408] on input "c. Agile" at bounding box center [342, 402] width 0 height 13
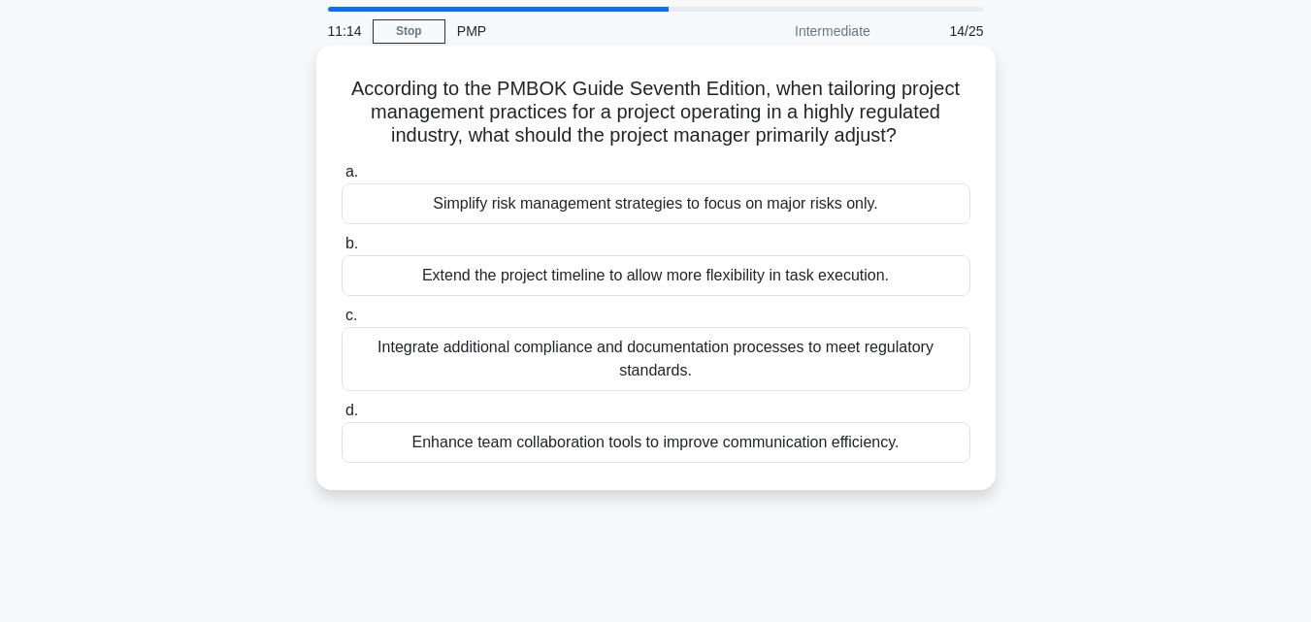
scroll to position [97, 0]
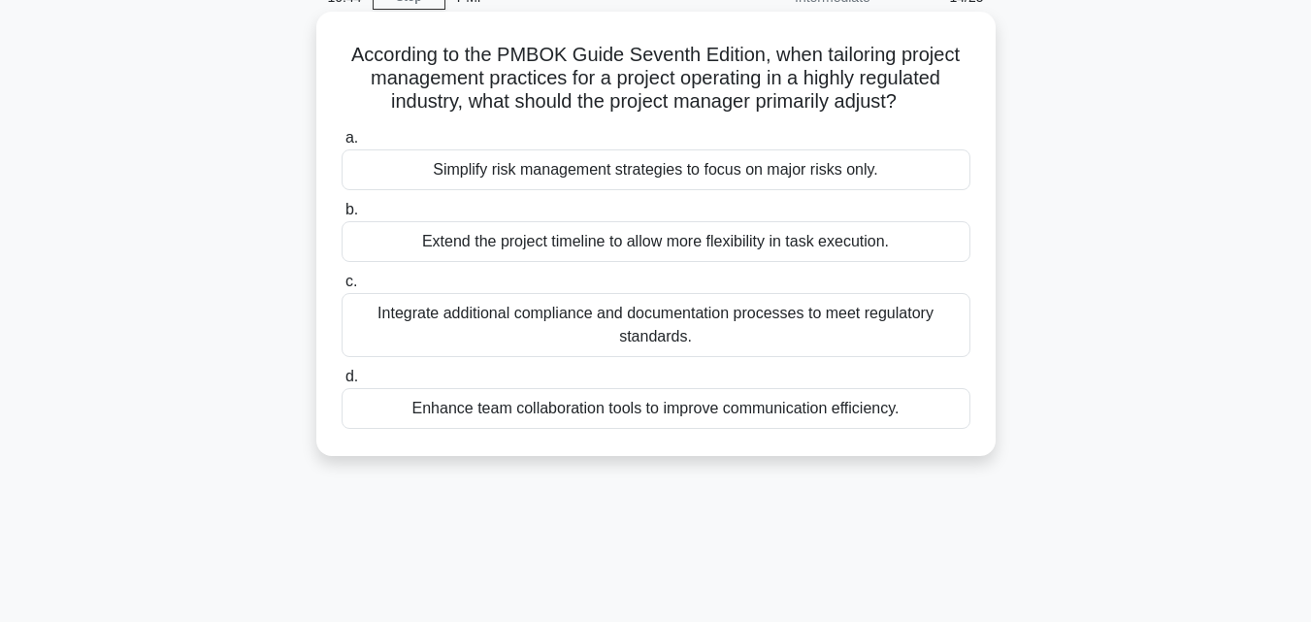
click at [529, 325] on div "Integrate additional compliance and documentation processes to meet regulatory …" at bounding box center [656, 325] width 629 height 64
click at [342, 288] on input "c. Integrate additional compliance and documentation processes to meet regulato…" at bounding box center [342, 282] width 0 height 13
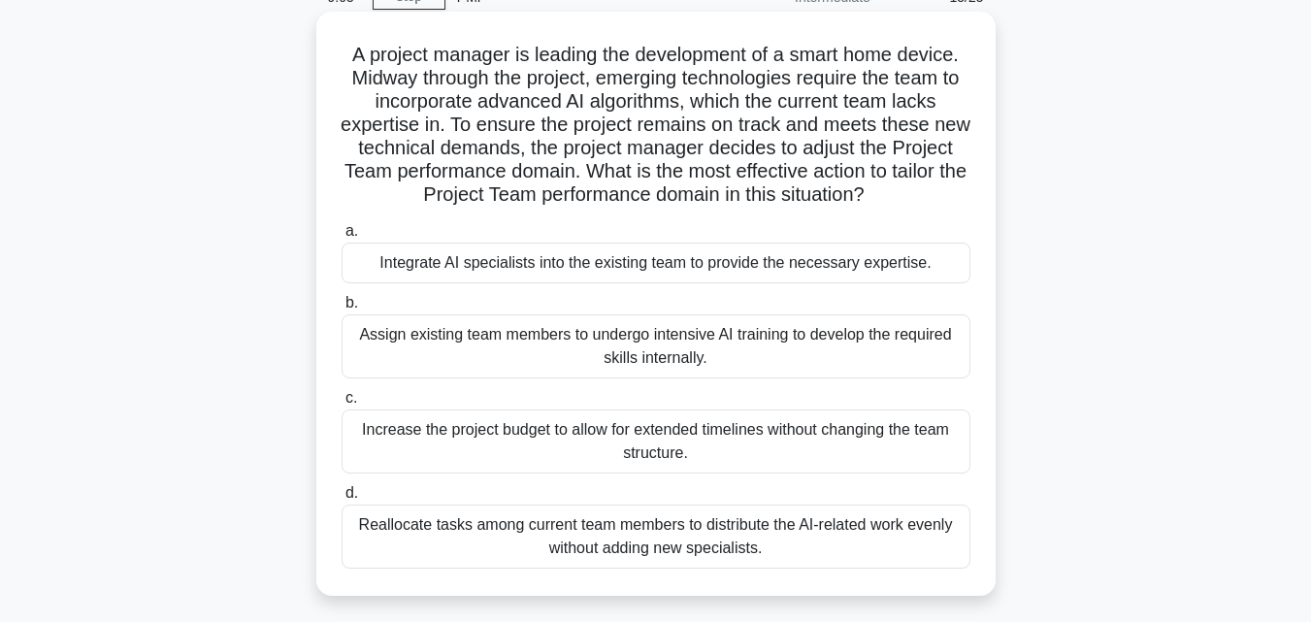
click at [519, 269] on div "Integrate AI specialists into the existing team to provide the necessary expert…" at bounding box center [656, 263] width 629 height 41
click at [342, 238] on input "a. Integrate AI specialists into the existing team to provide the necessary exp…" at bounding box center [342, 231] width 0 height 13
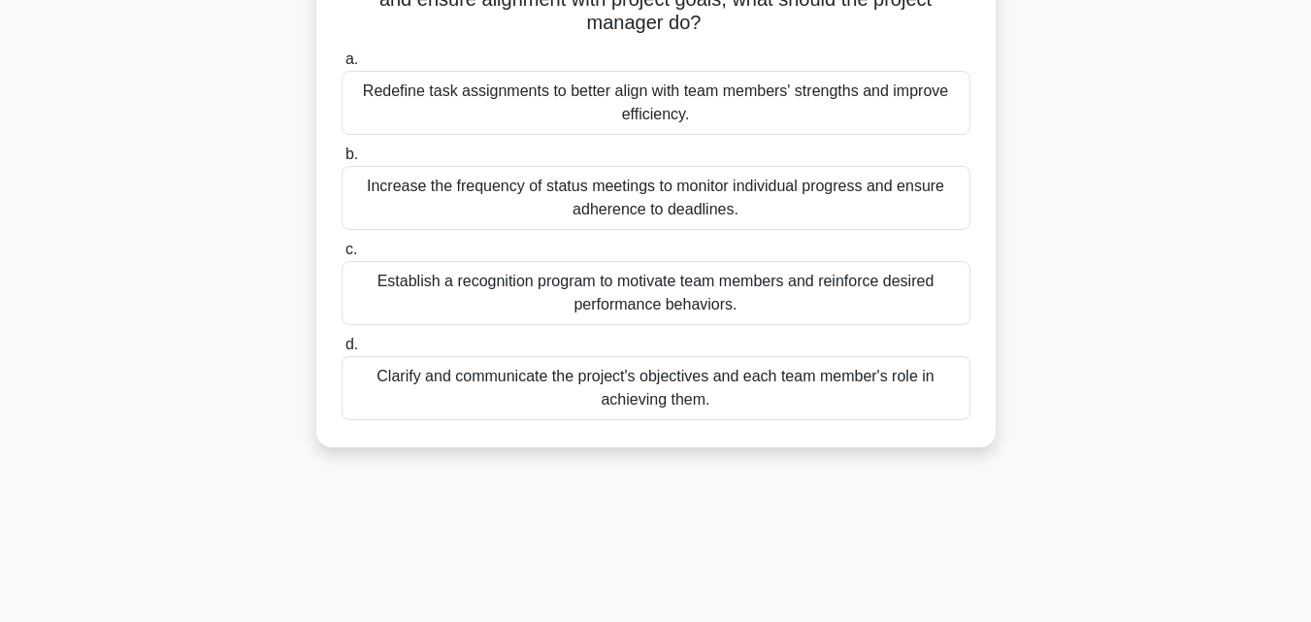
scroll to position [291, 0]
click at [442, 109] on div "Redefine task assignments to better align with team members' strengths and impr…" at bounding box center [656, 104] width 629 height 64
click at [342, 67] on input "a. Redefine task assignments to better align with team members' strengths and i…" at bounding box center [342, 60] width 0 height 13
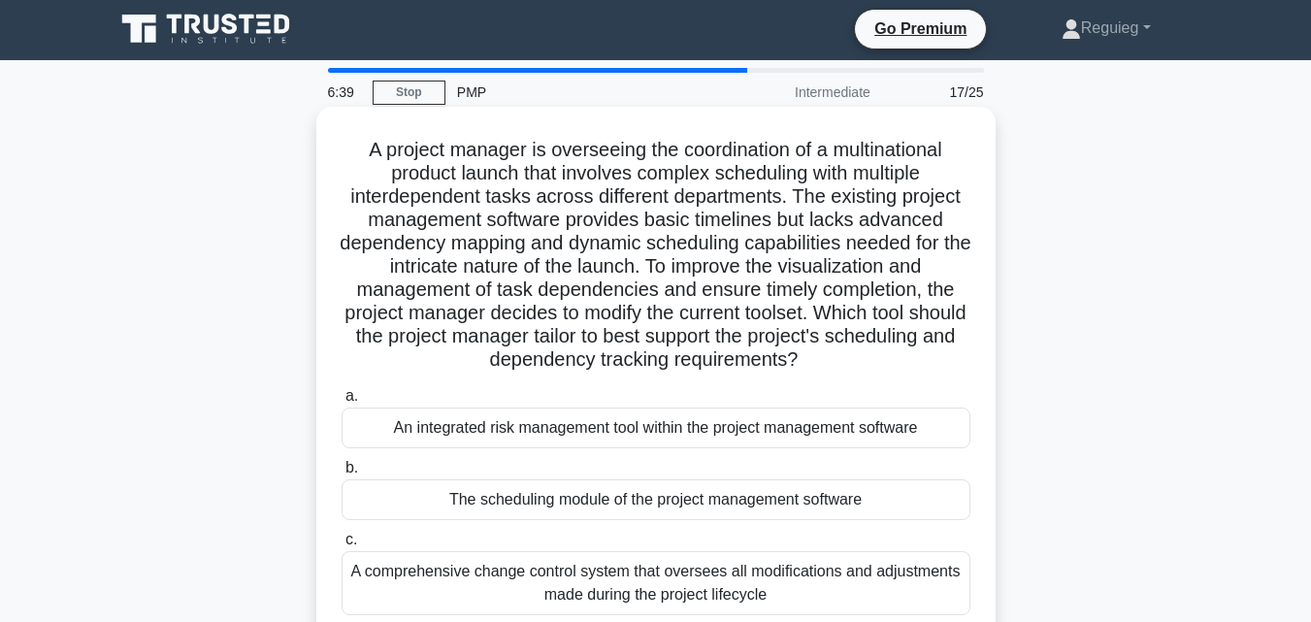
scroll to position [0, 0]
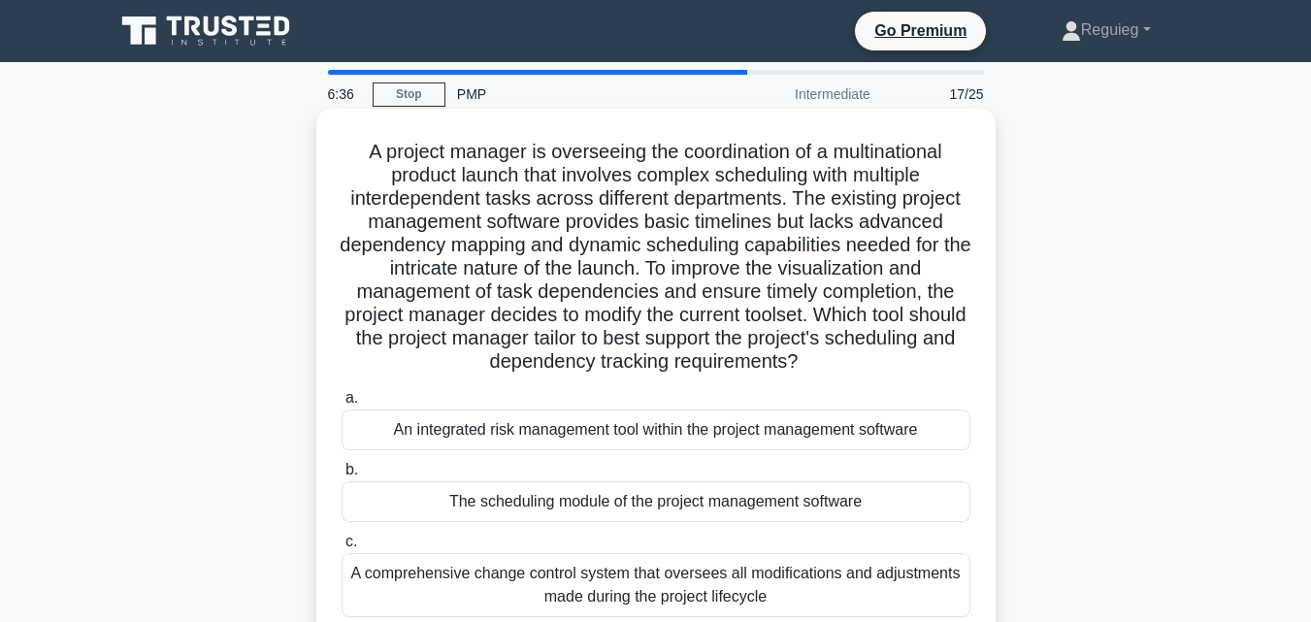
drag, startPoint x: 358, startPoint y: 147, endPoint x: 925, endPoint y: 367, distance: 607.9
click at [925, 367] on h5 "A project manager is overseeing the coordination of a multinational product lau…" at bounding box center [656, 257] width 633 height 235
copy h5 "A project manager is overseeing the coordination of a multinational product lau…"
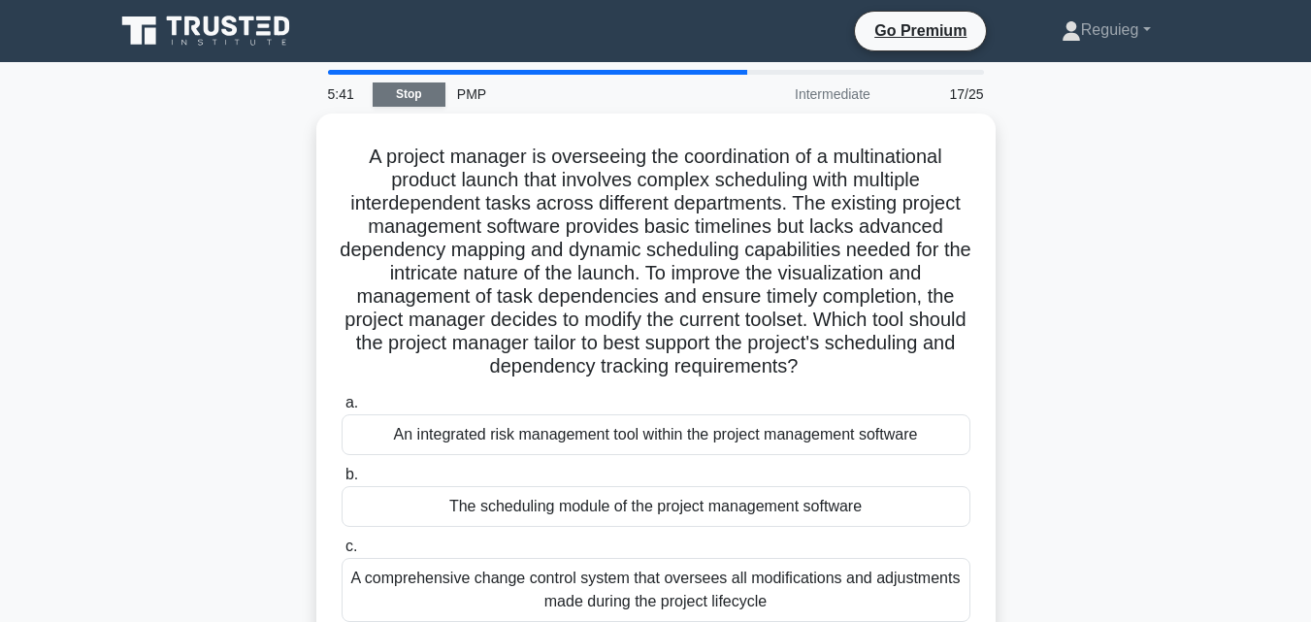
click at [393, 97] on link "Stop" at bounding box center [409, 94] width 73 height 24
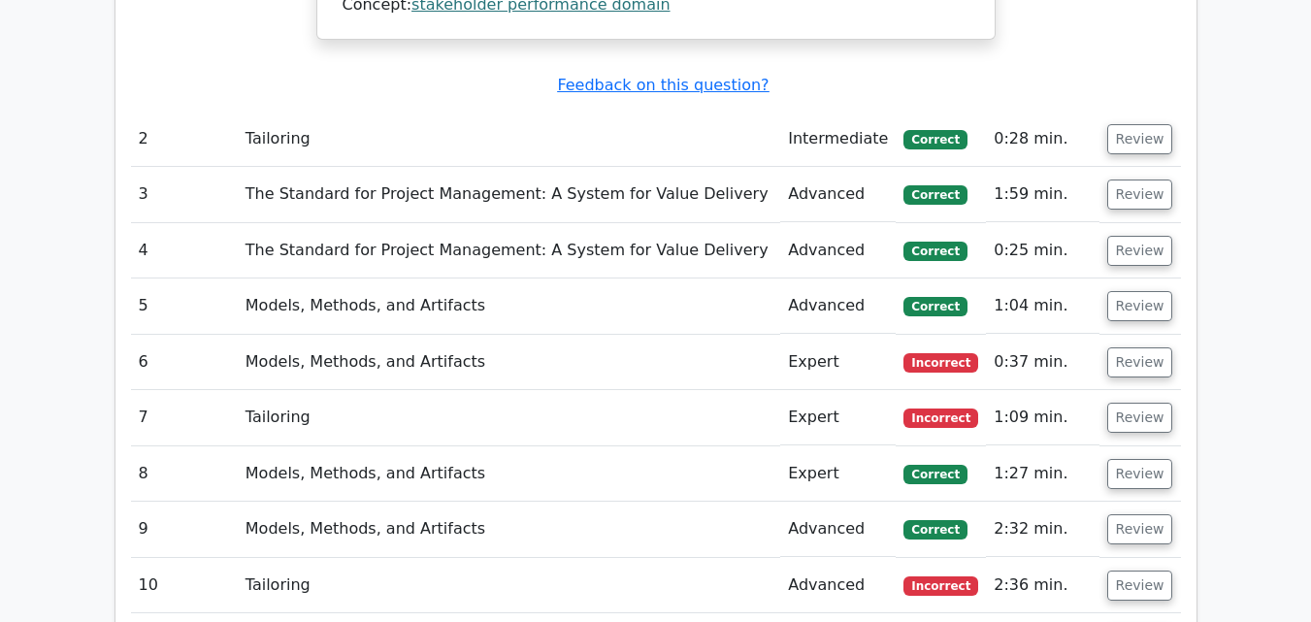
scroll to position [2523, 0]
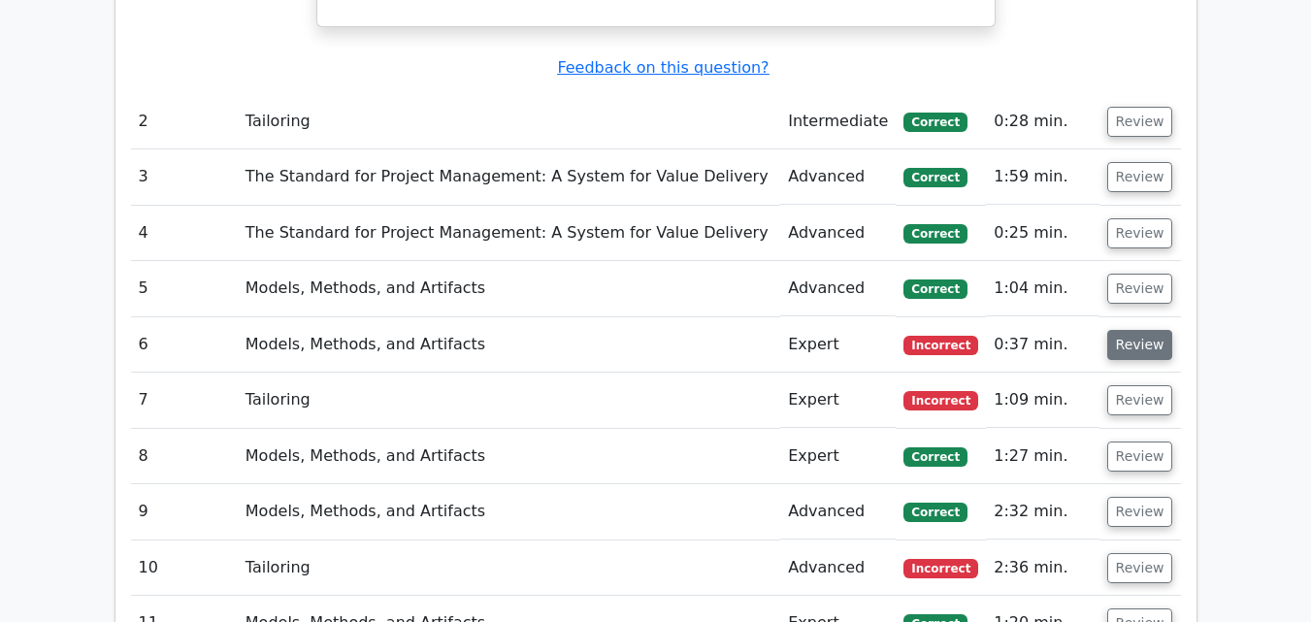
click at [1124, 330] on button "Review" at bounding box center [1140, 345] width 66 height 30
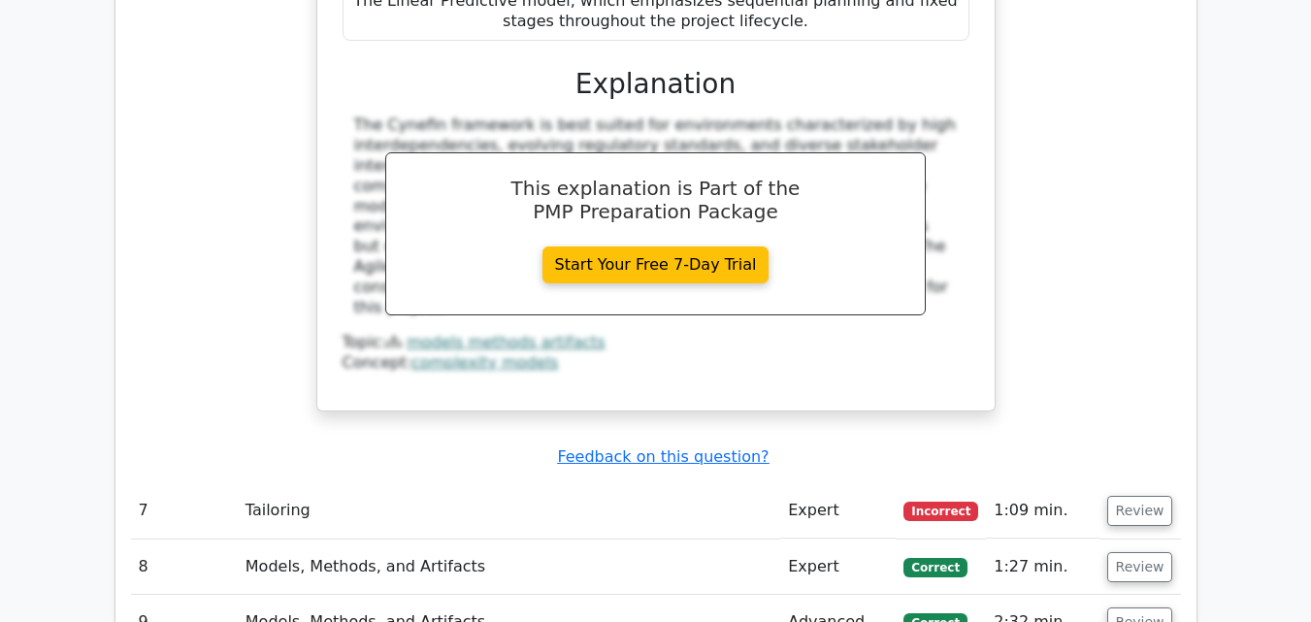
scroll to position [3590, 0]
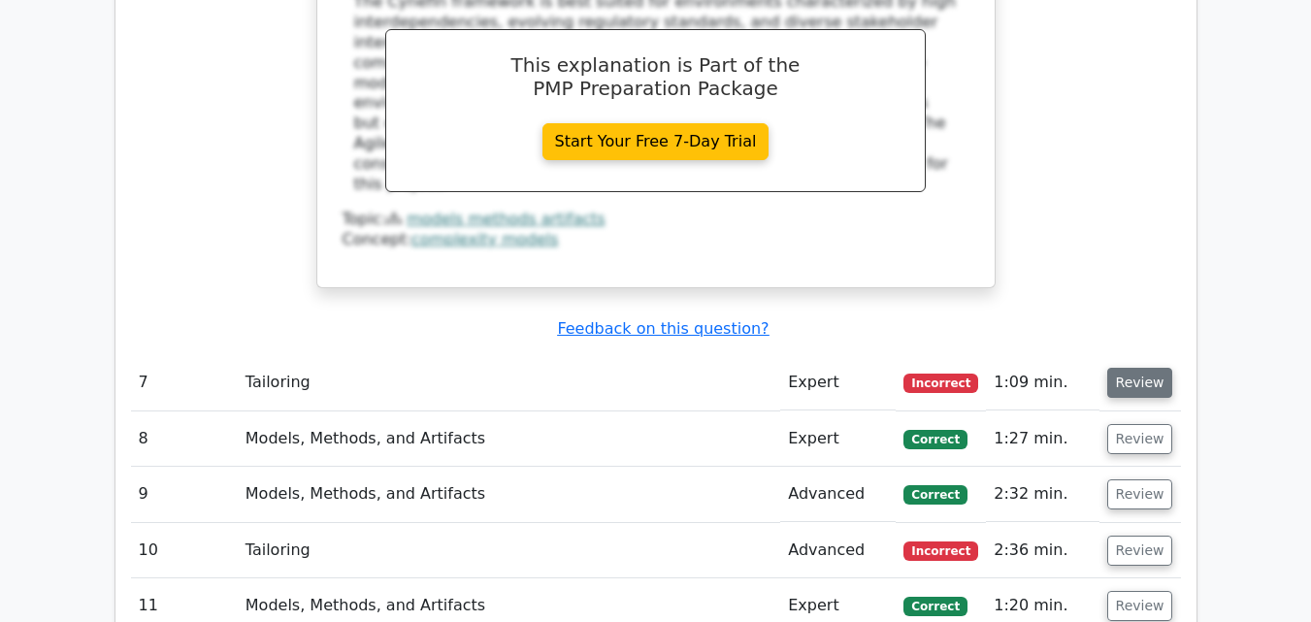
click at [1119, 368] on button "Review" at bounding box center [1140, 383] width 66 height 30
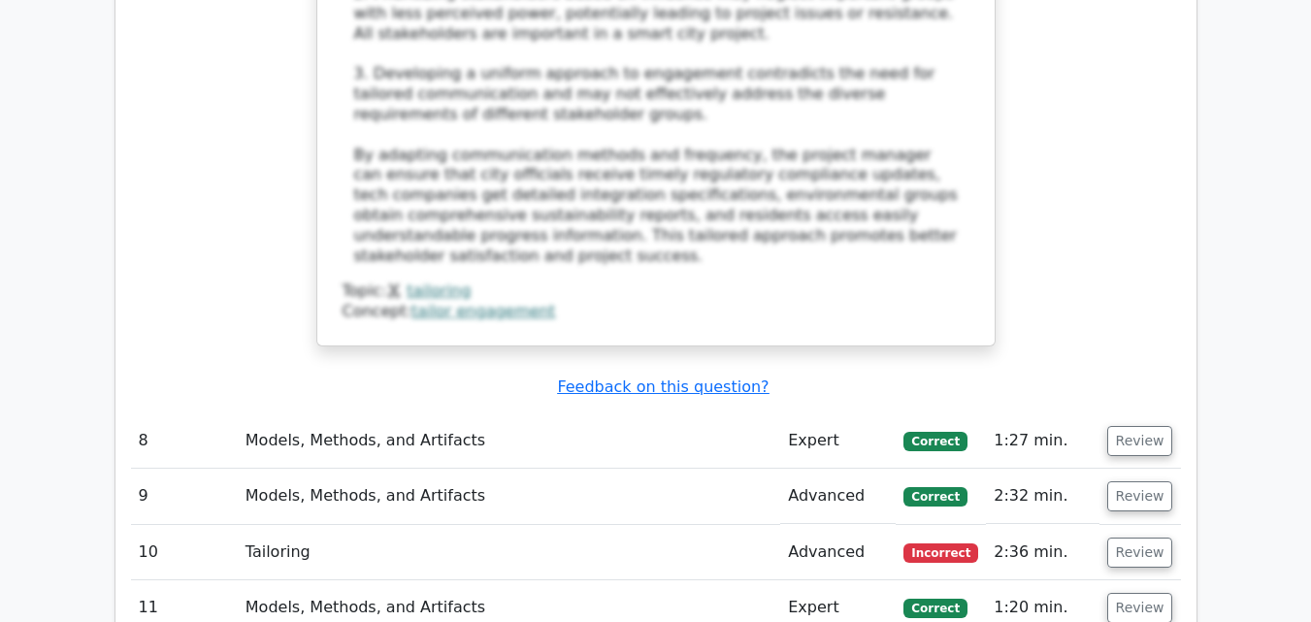
scroll to position [5142, 0]
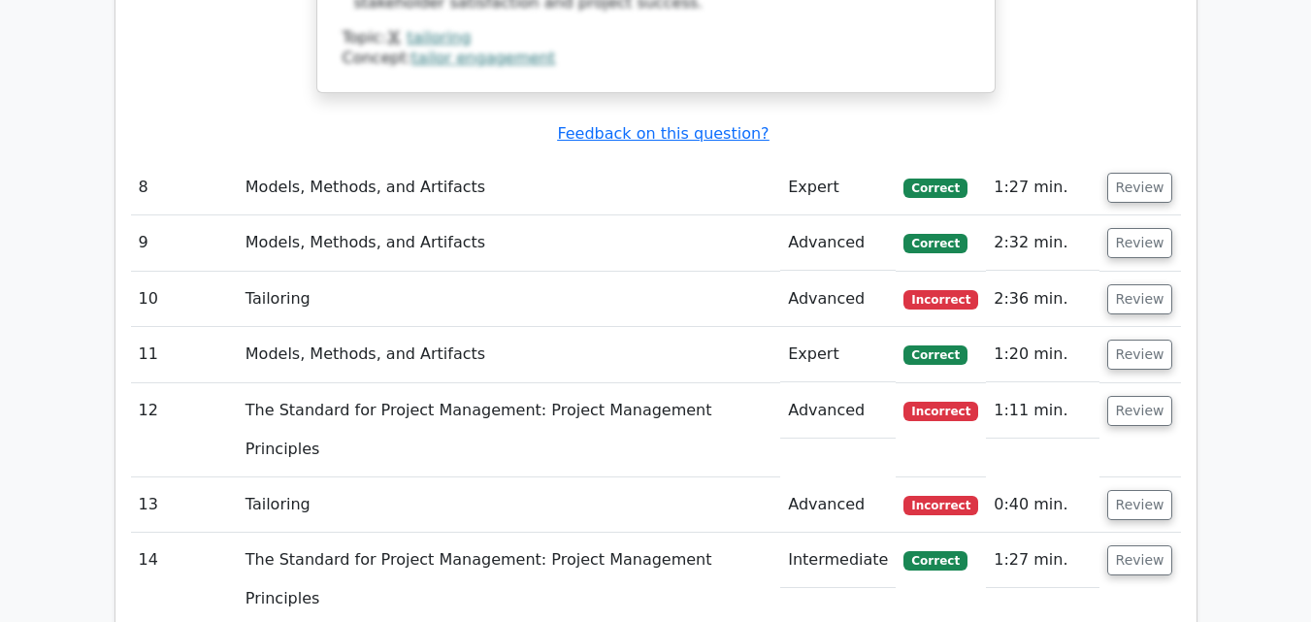
scroll to position [5239, 0]
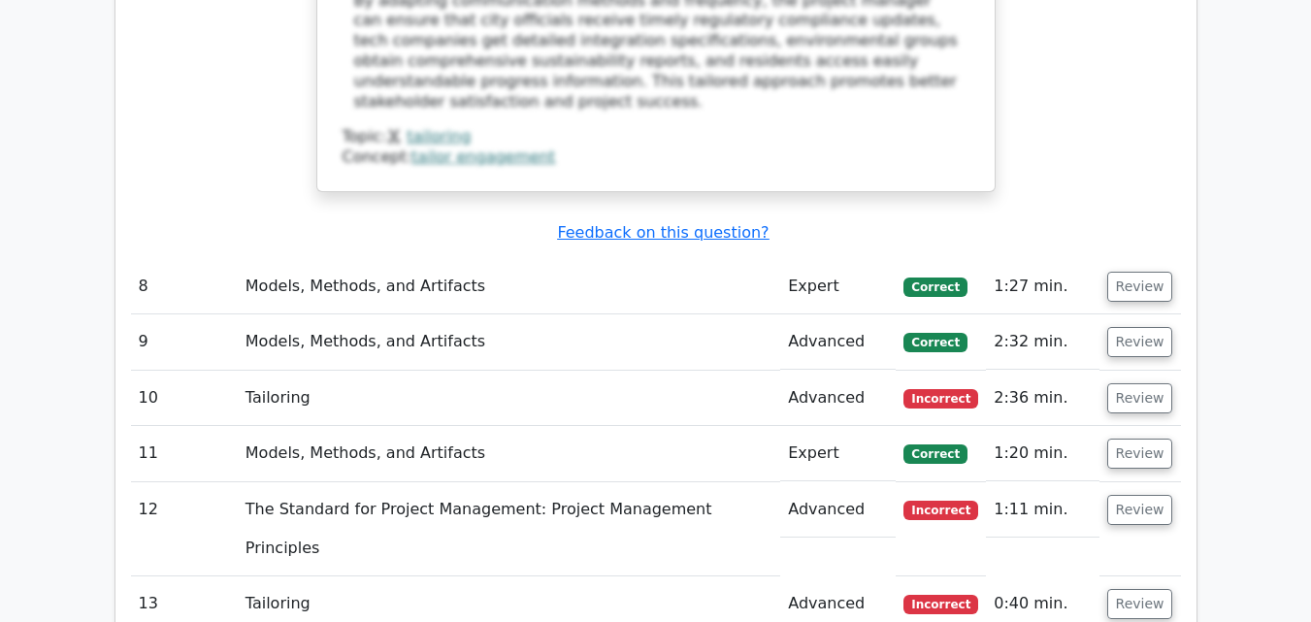
scroll to position [5142, 0]
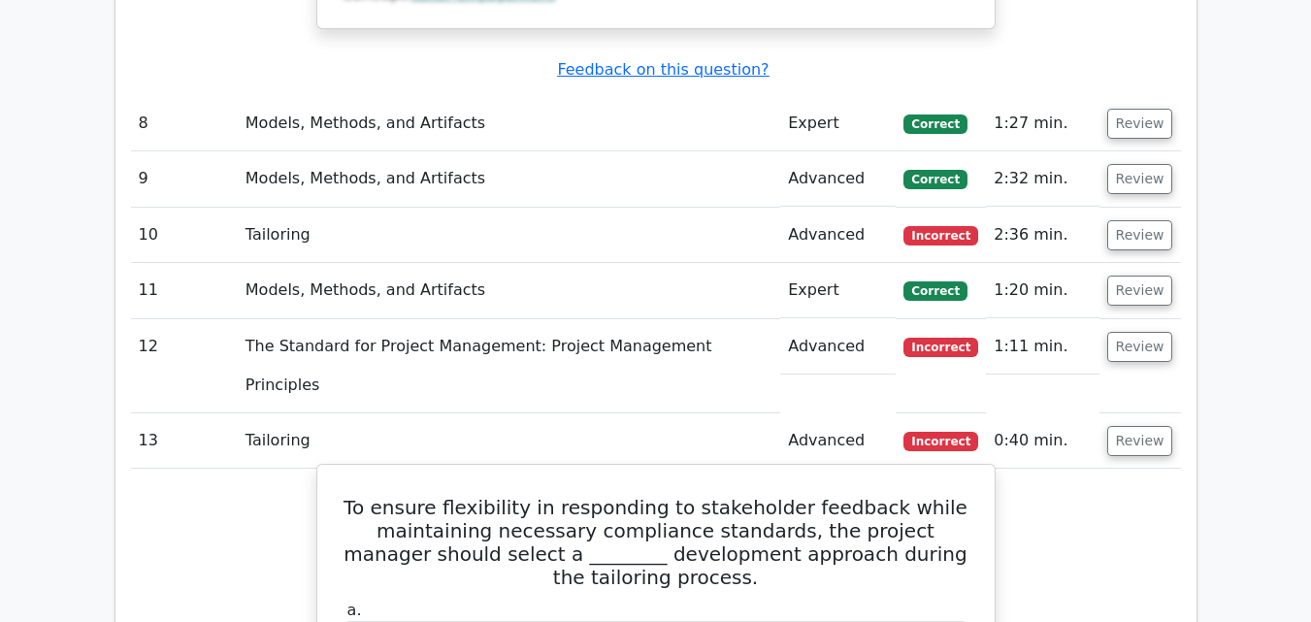
scroll to position [5336, 0]
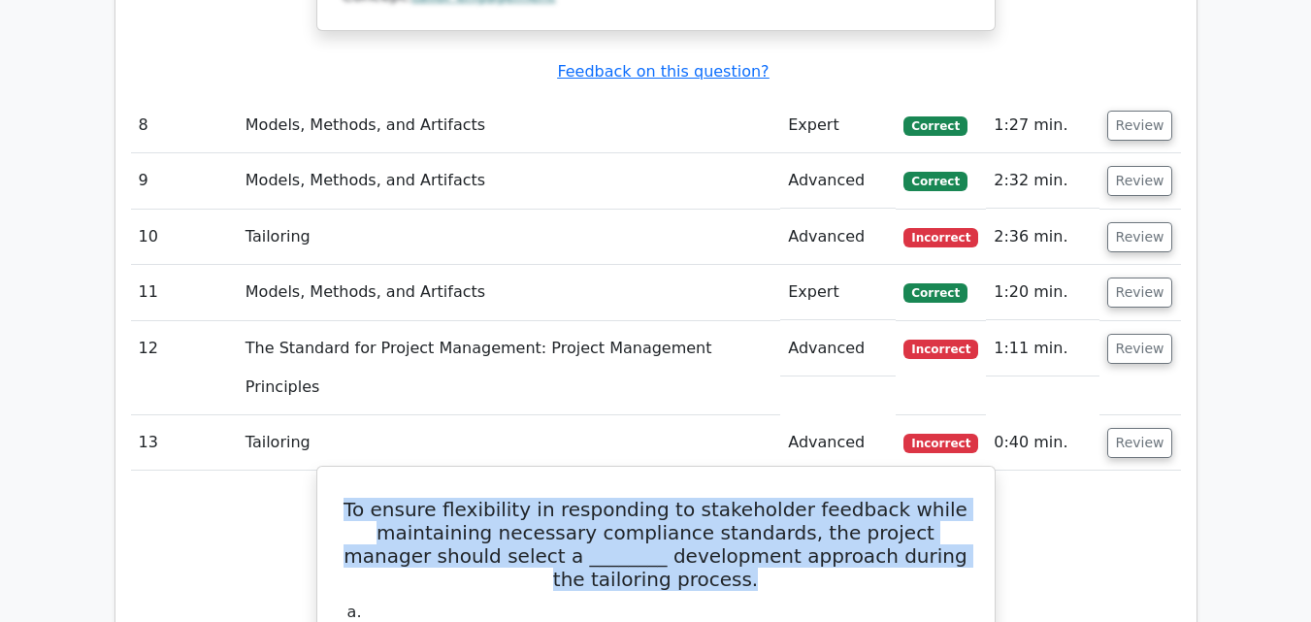
drag, startPoint x: 708, startPoint y: 256, endPoint x: 356, endPoint y: 194, distance: 357.6
click at [356, 498] on h5 "To ensure flexibility in responding to stakeholder feedback while maintaining n…" at bounding box center [656, 544] width 631 height 93
copy h5 "To ensure flexibility in responding to stakeholder feedback while maintaining n…"
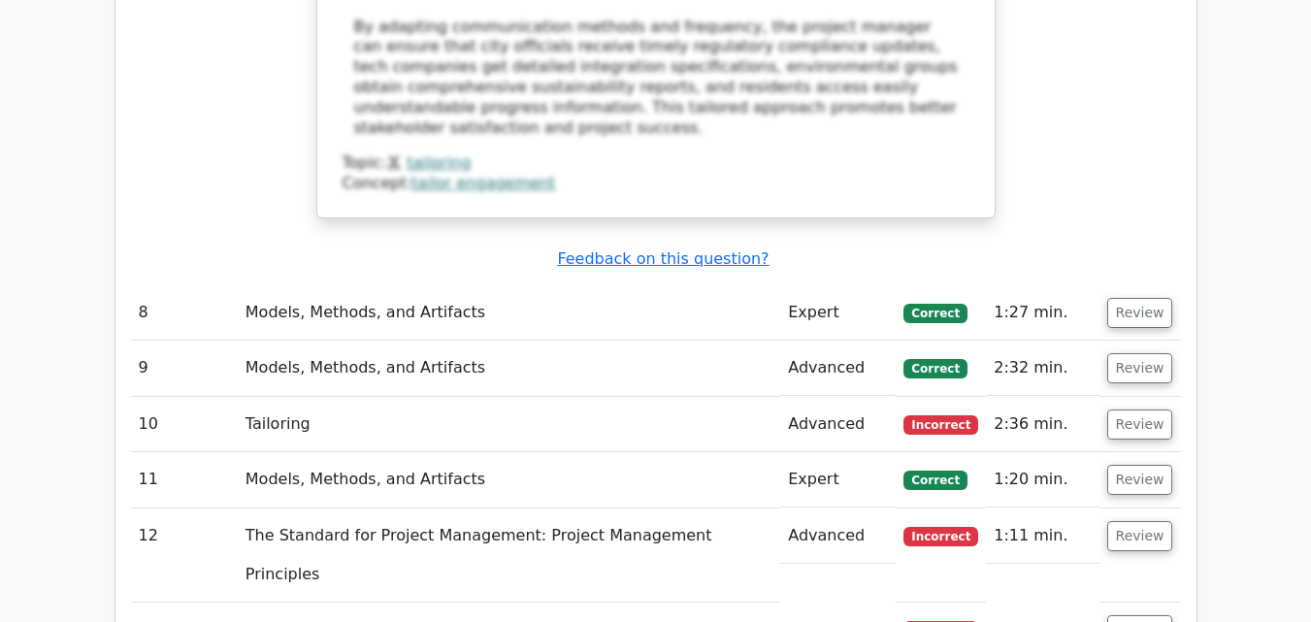
scroll to position [5045, 0]
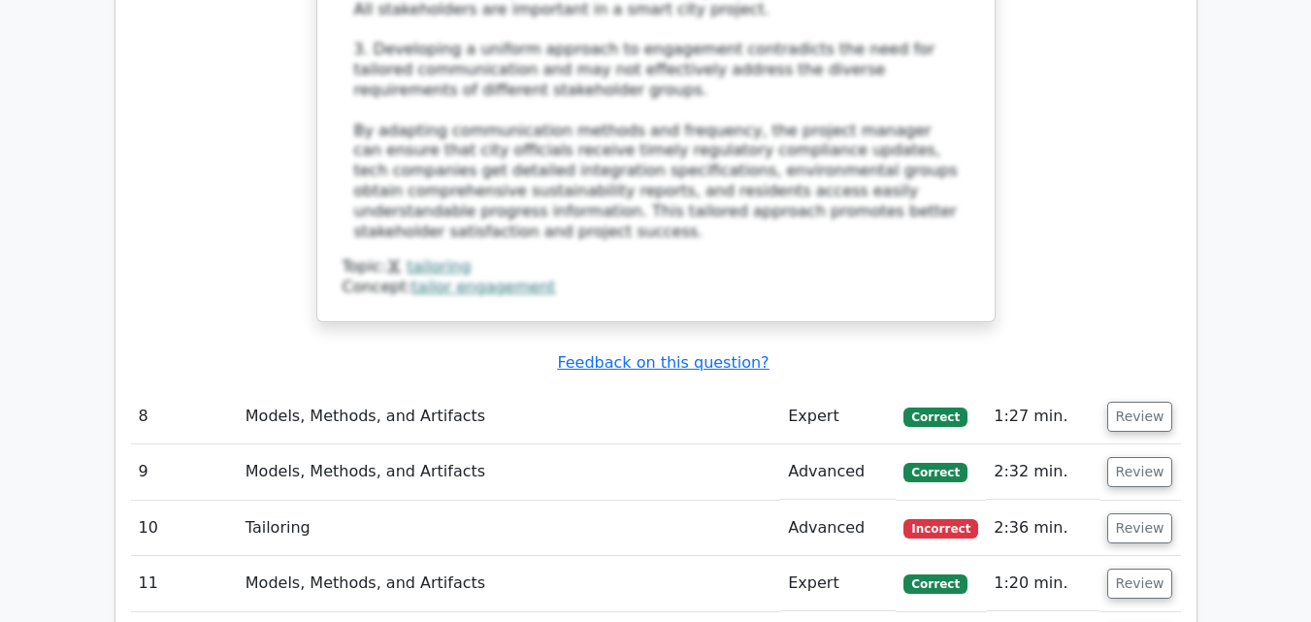
click at [1136, 569] on button "Review" at bounding box center [1140, 584] width 66 height 30
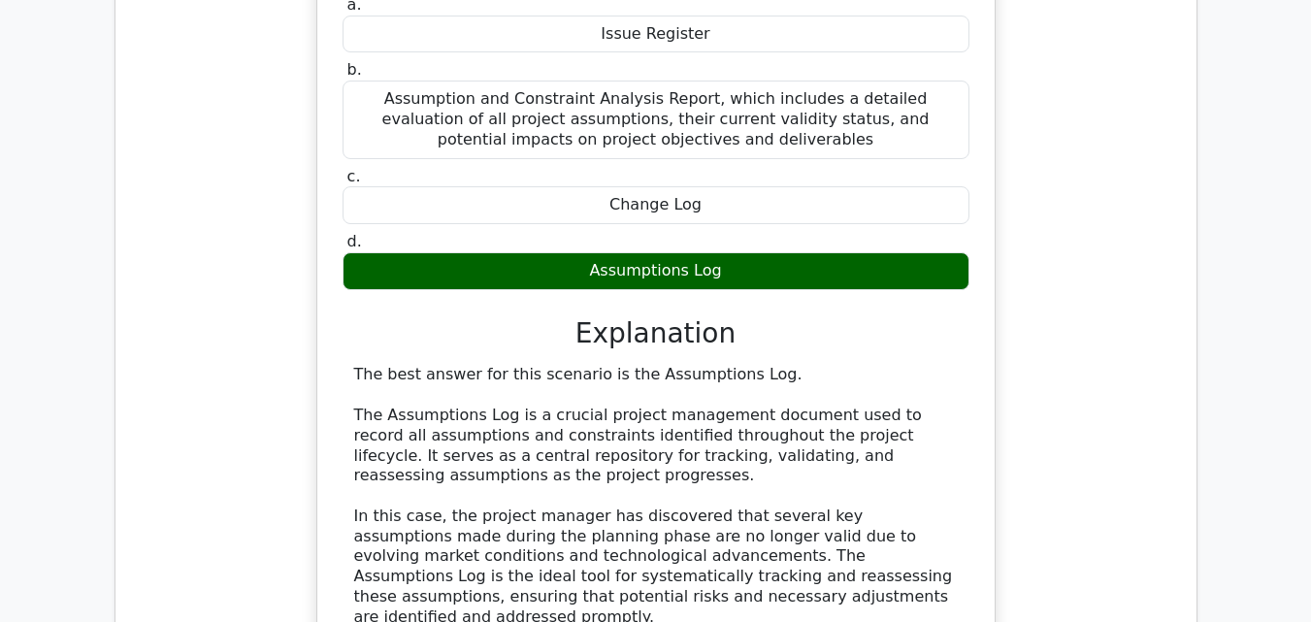
scroll to position [5918, 0]
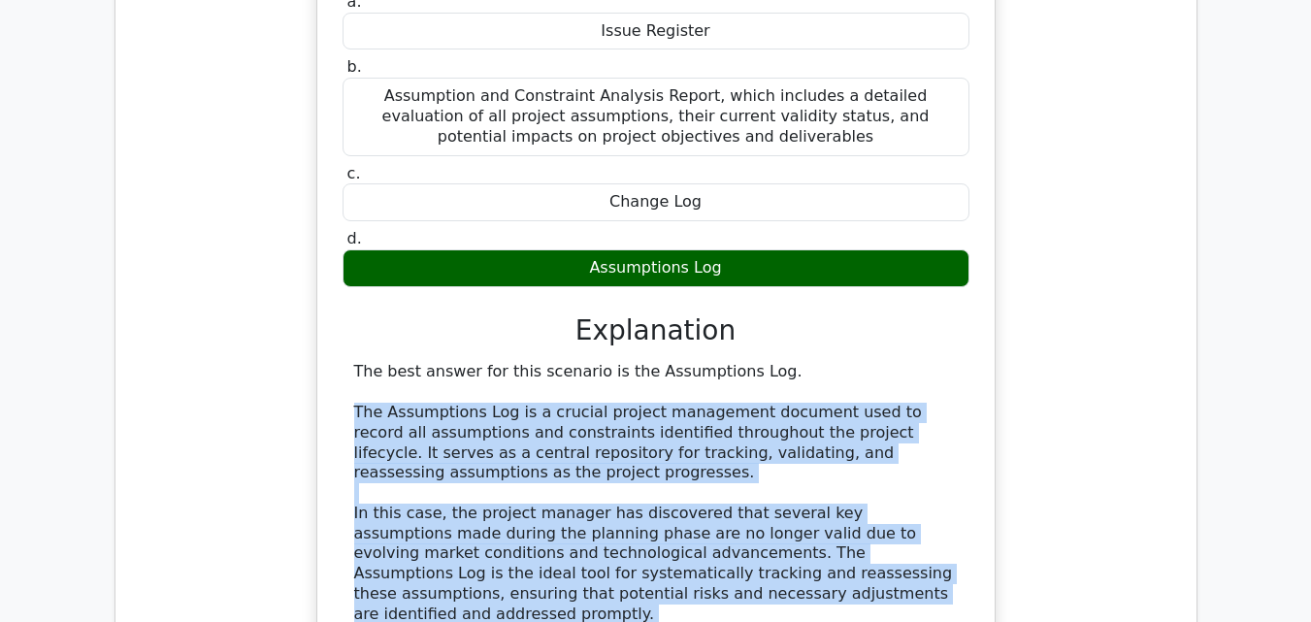
drag, startPoint x: 658, startPoint y: 436, endPoint x: 289, endPoint y: 116, distance: 487.7
click at [292, 114] on div "A project manager leading a complex software development initiative discovers t…" at bounding box center [656, 435] width 1050 height 1392
copy div "The Assumptions Log is a crucial project management document used to record all…"
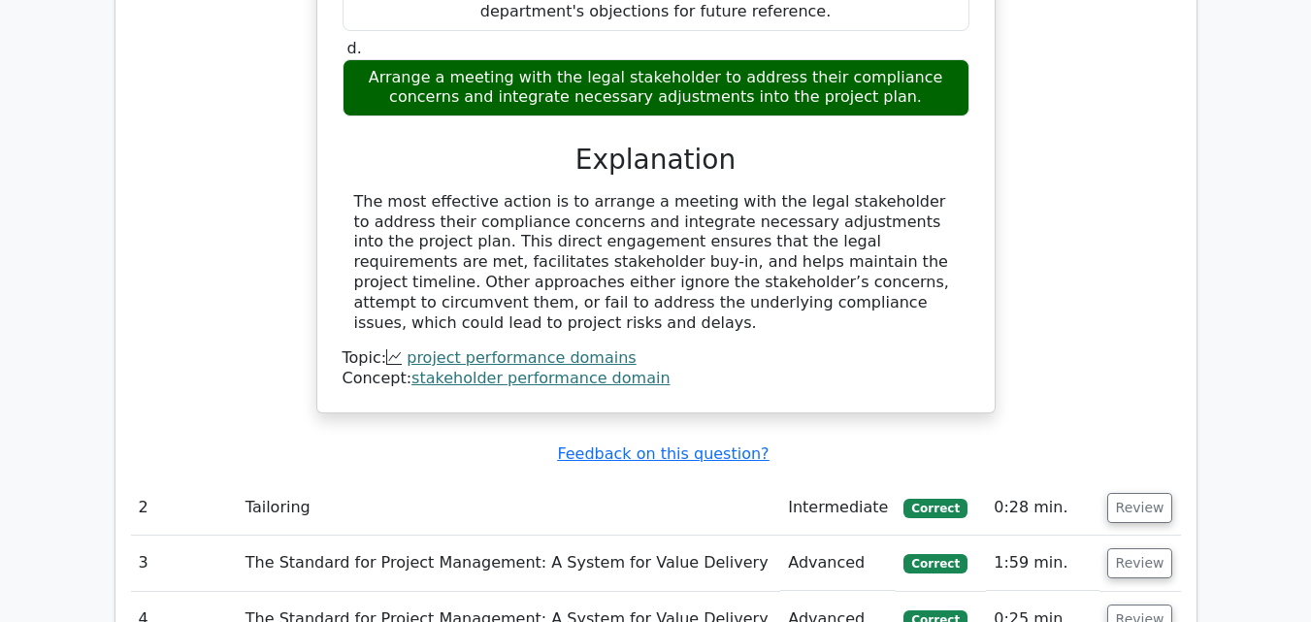
scroll to position [2232, 0]
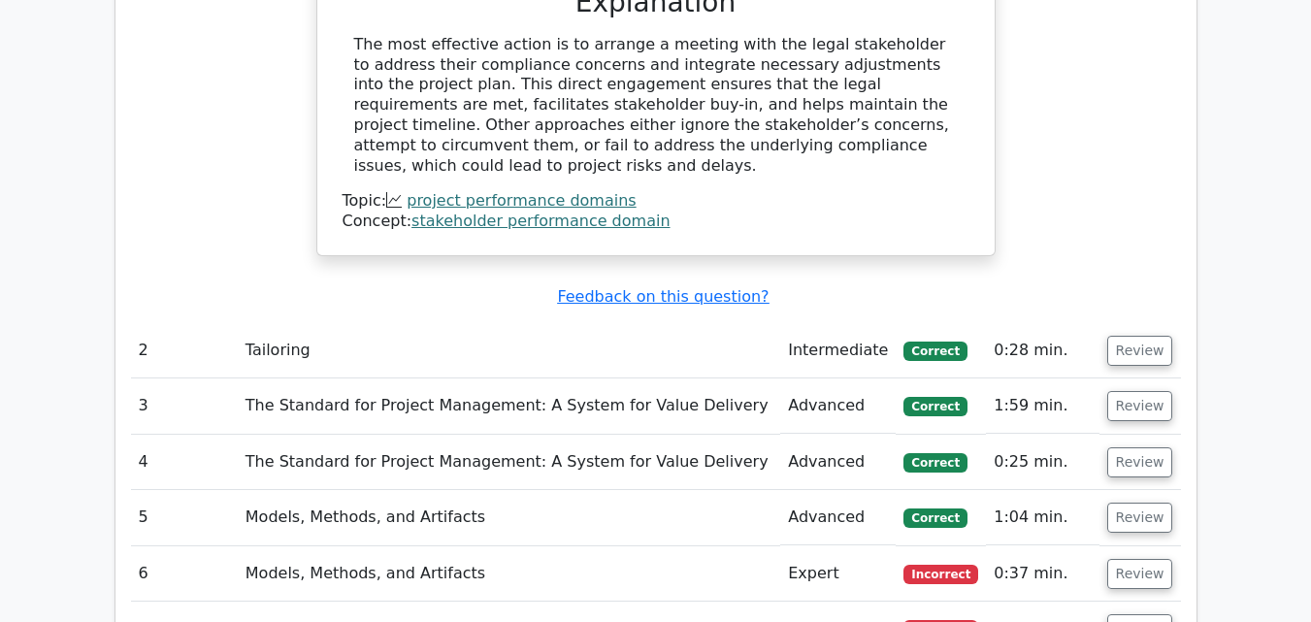
scroll to position [2329, 0]
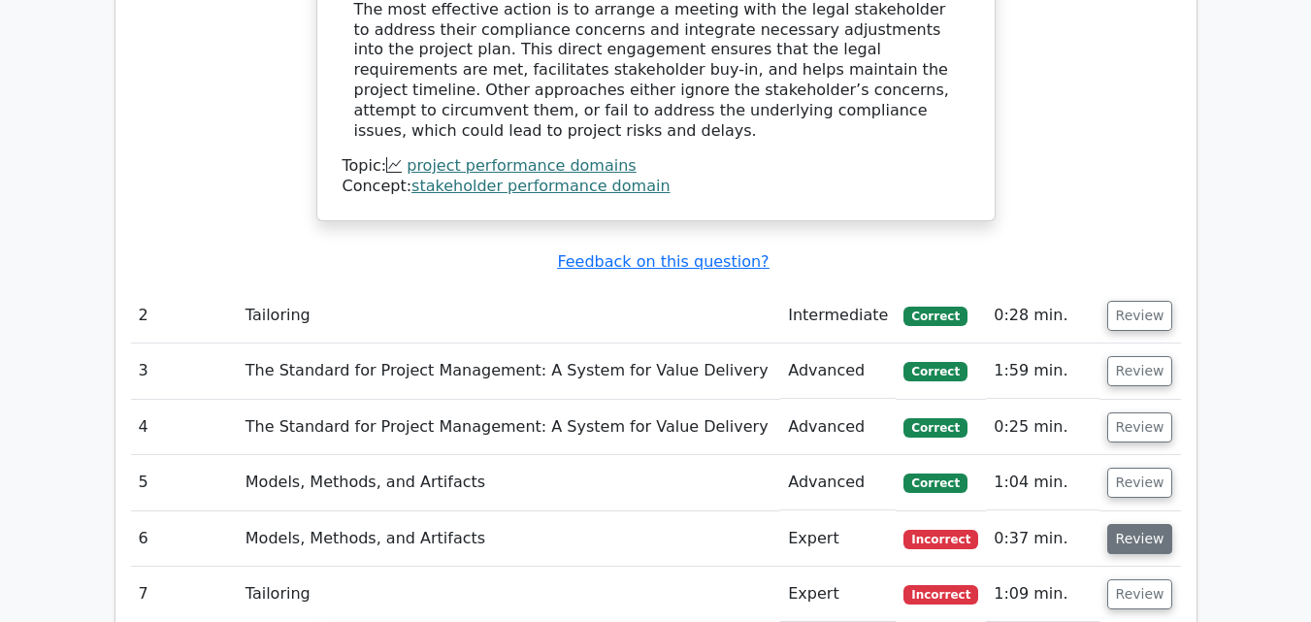
click at [1143, 524] on button "Review" at bounding box center [1140, 539] width 66 height 30
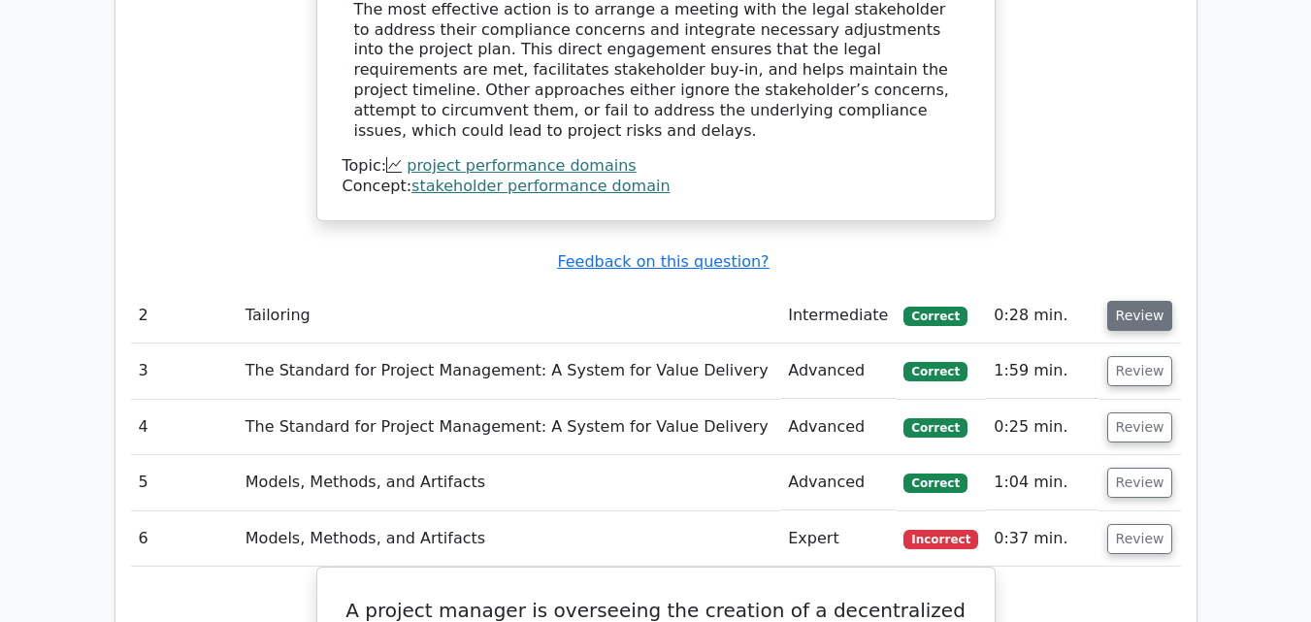
click at [1130, 301] on button "Review" at bounding box center [1140, 316] width 66 height 30
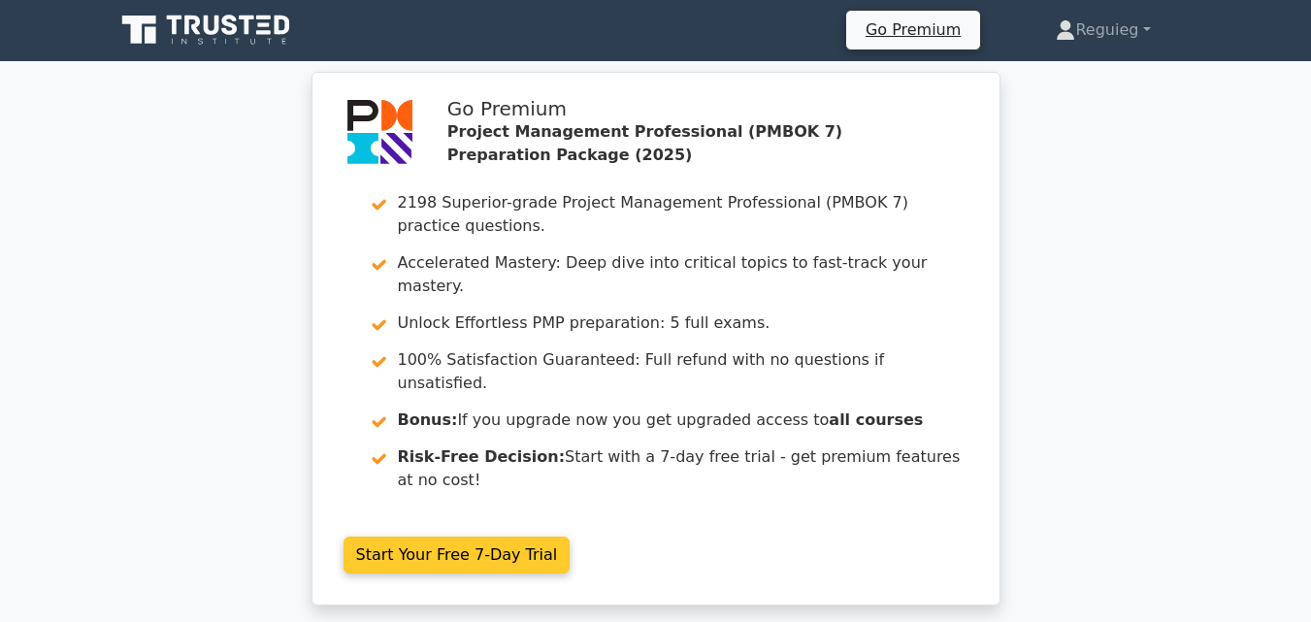
scroll to position [0, 0]
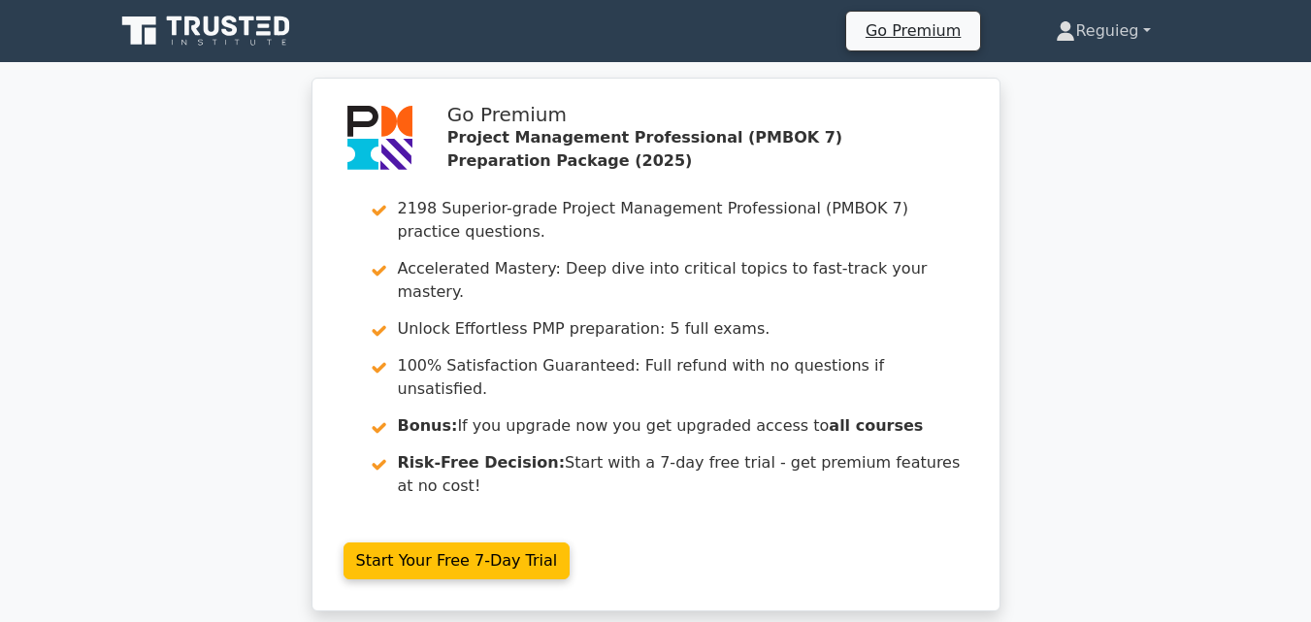
click at [1093, 32] on link "Reguieg" at bounding box center [1102, 31] width 187 height 39
click at [1071, 76] on link "Profile" at bounding box center [1086, 76] width 153 height 31
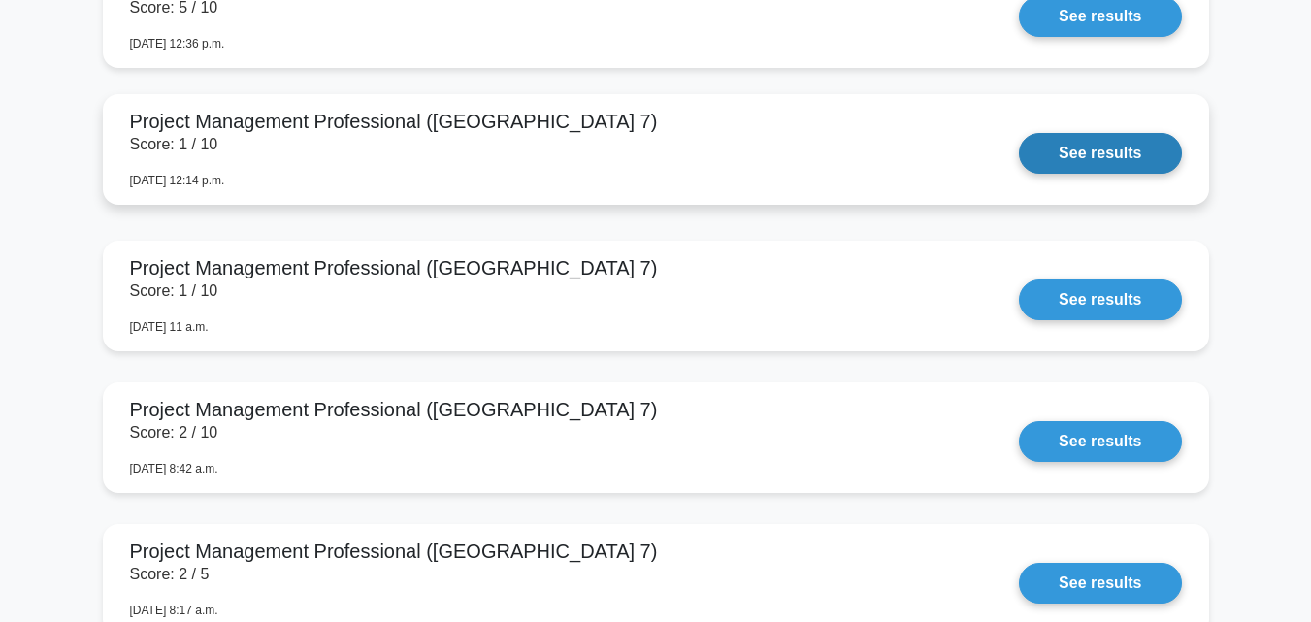
scroll to position [3881, 0]
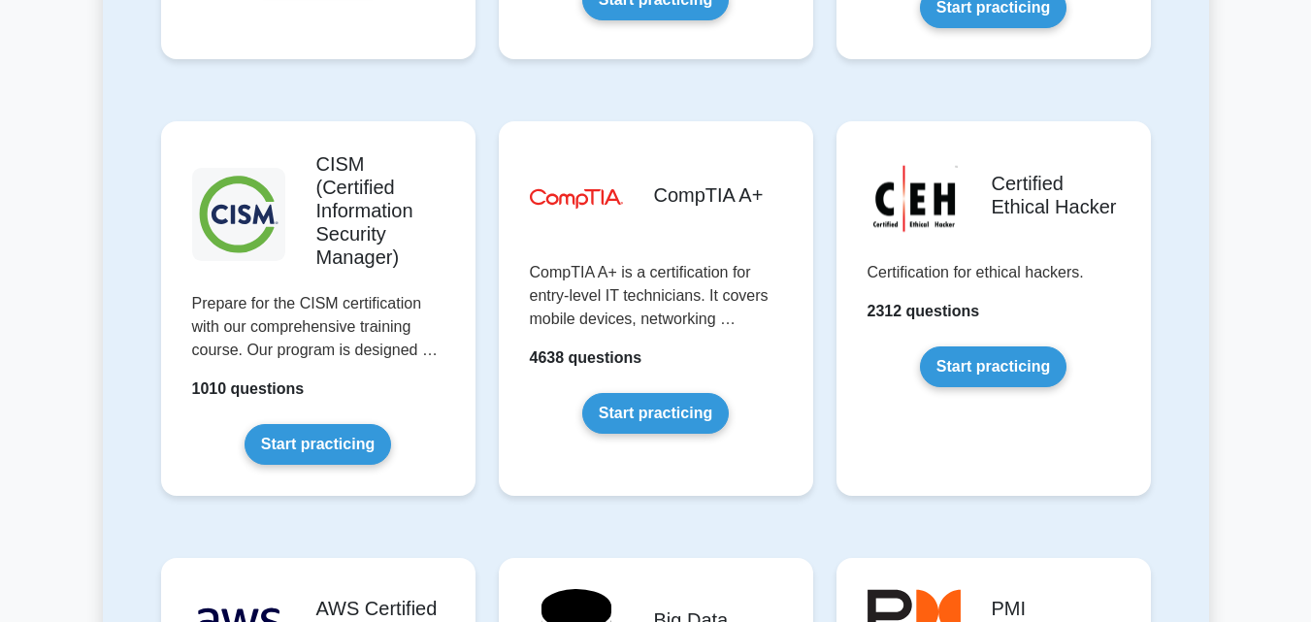
scroll to position [2911, 0]
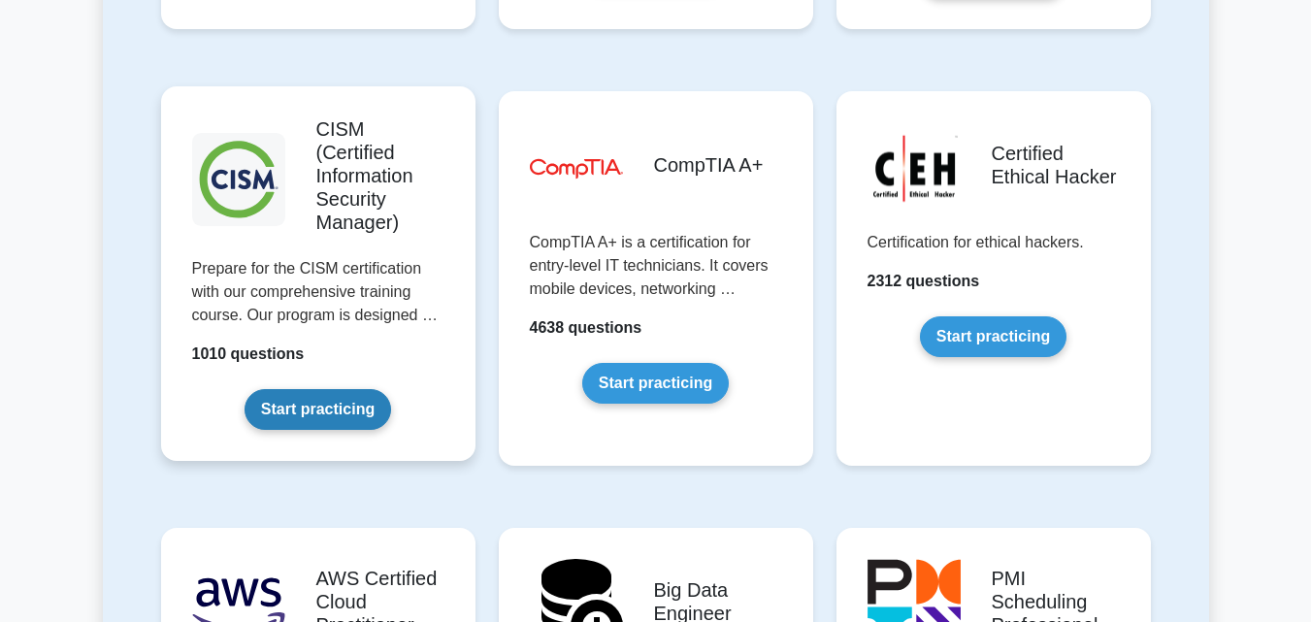
click at [342, 389] on link "Start practicing" at bounding box center [317, 409] width 147 height 41
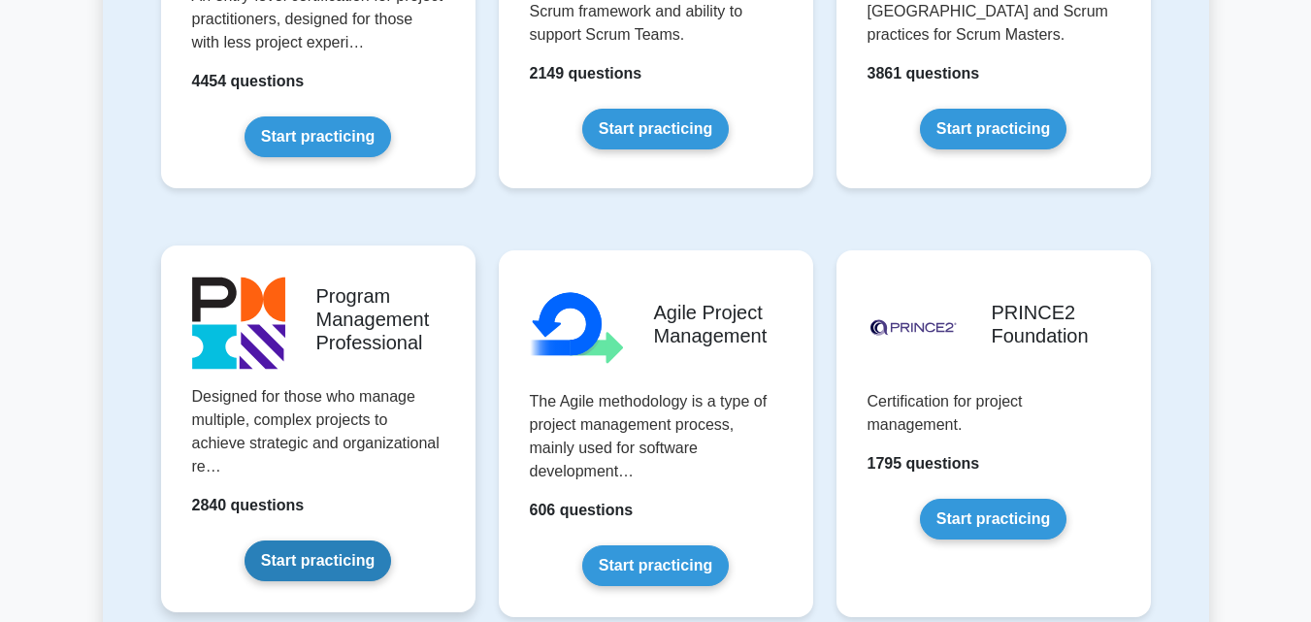
scroll to position [1164, 0]
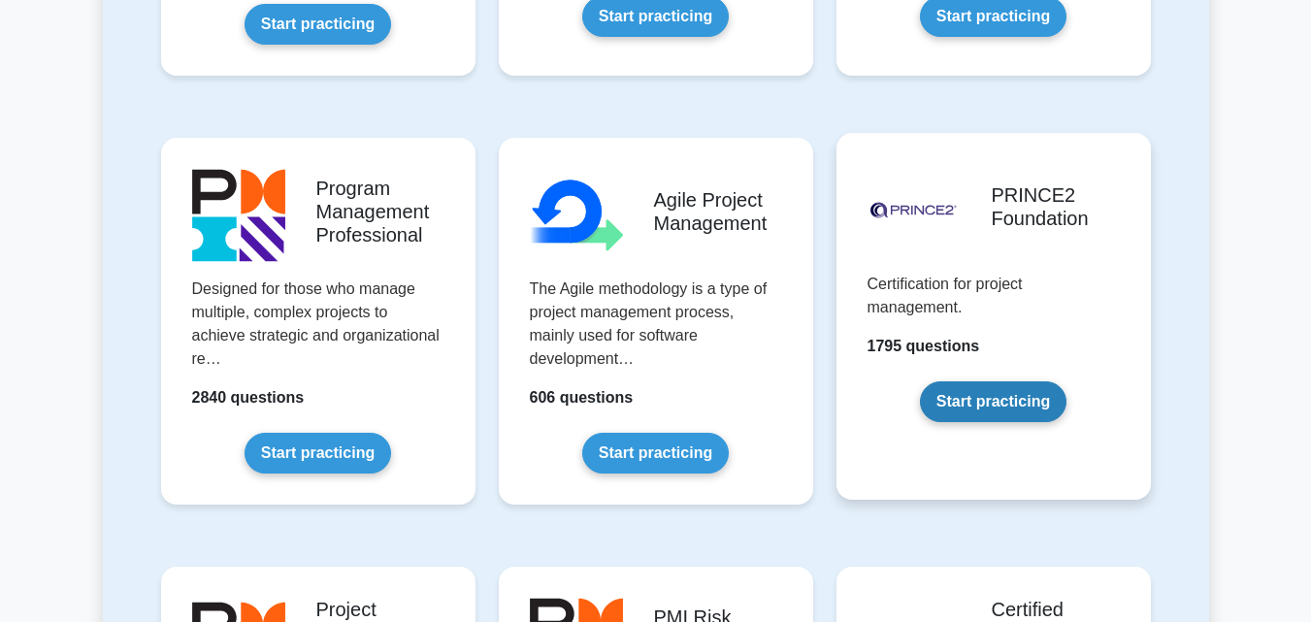
click at [982, 395] on link "Start practicing" at bounding box center [993, 401] width 147 height 41
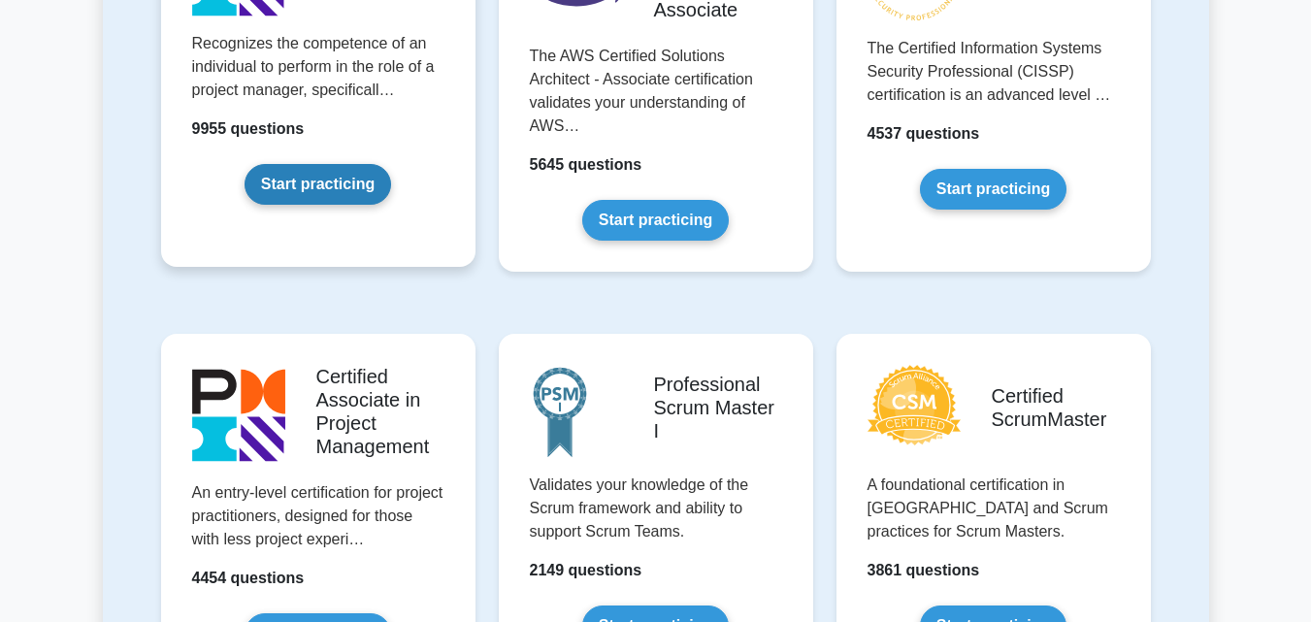
scroll to position [388, 0]
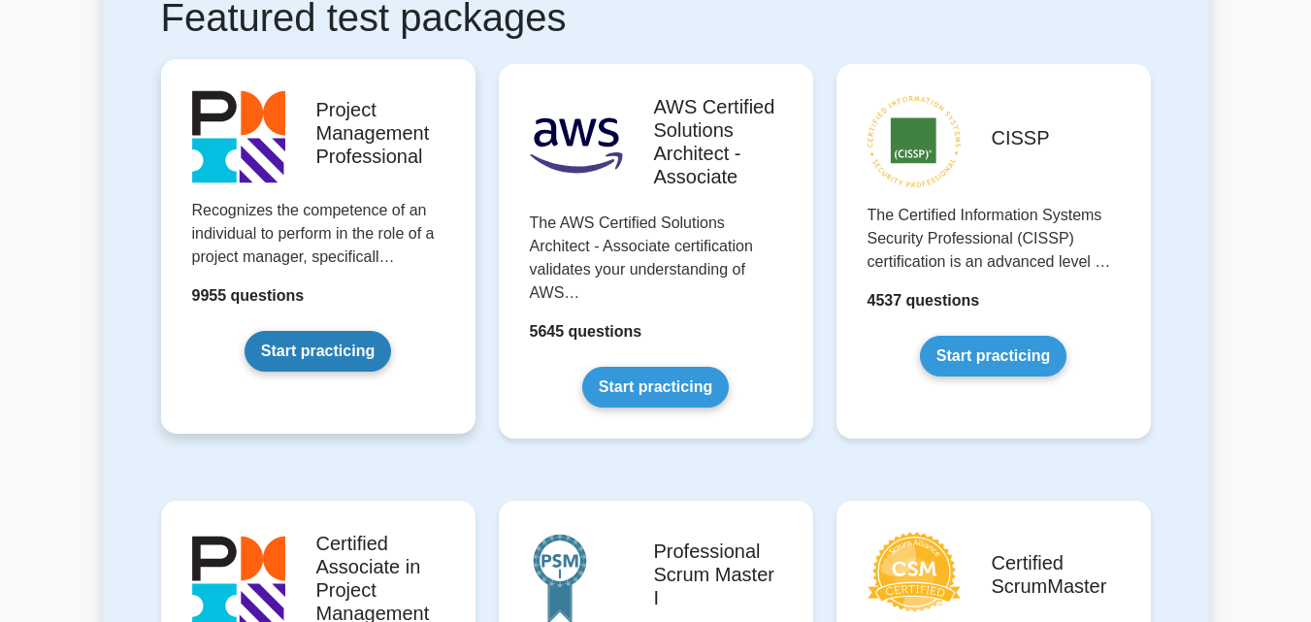
click at [334, 337] on link "Start practicing" at bounding box center [317, 351] width 147 height 41
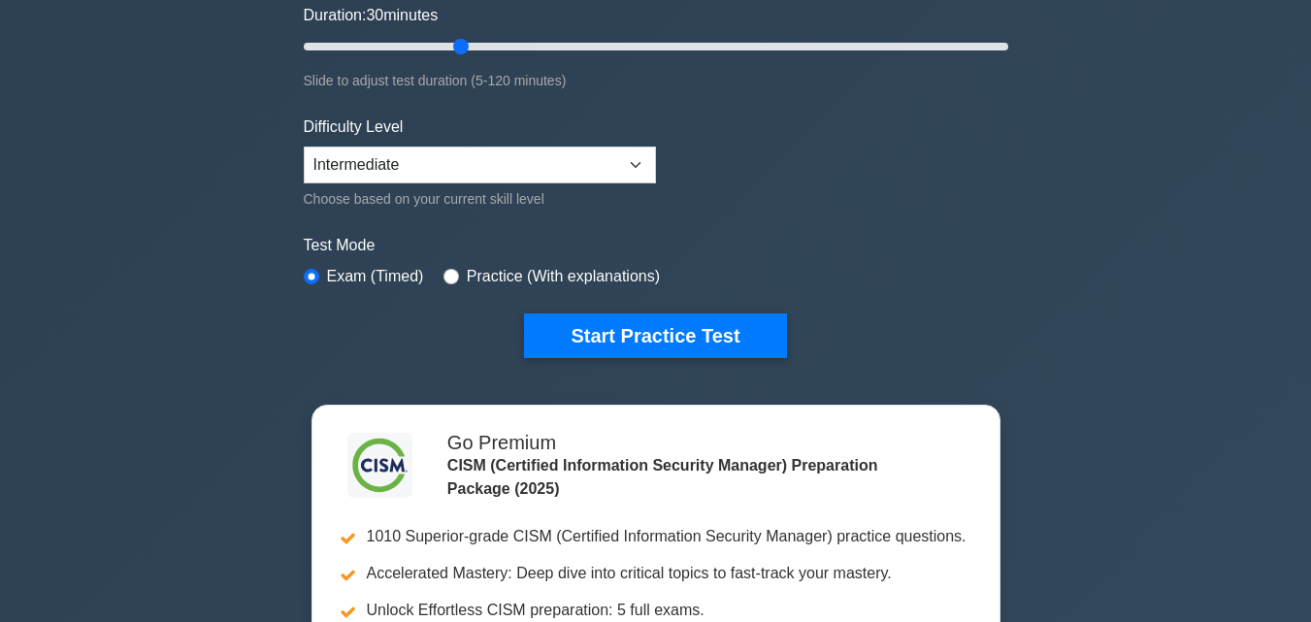
scroll to position [388, 0]
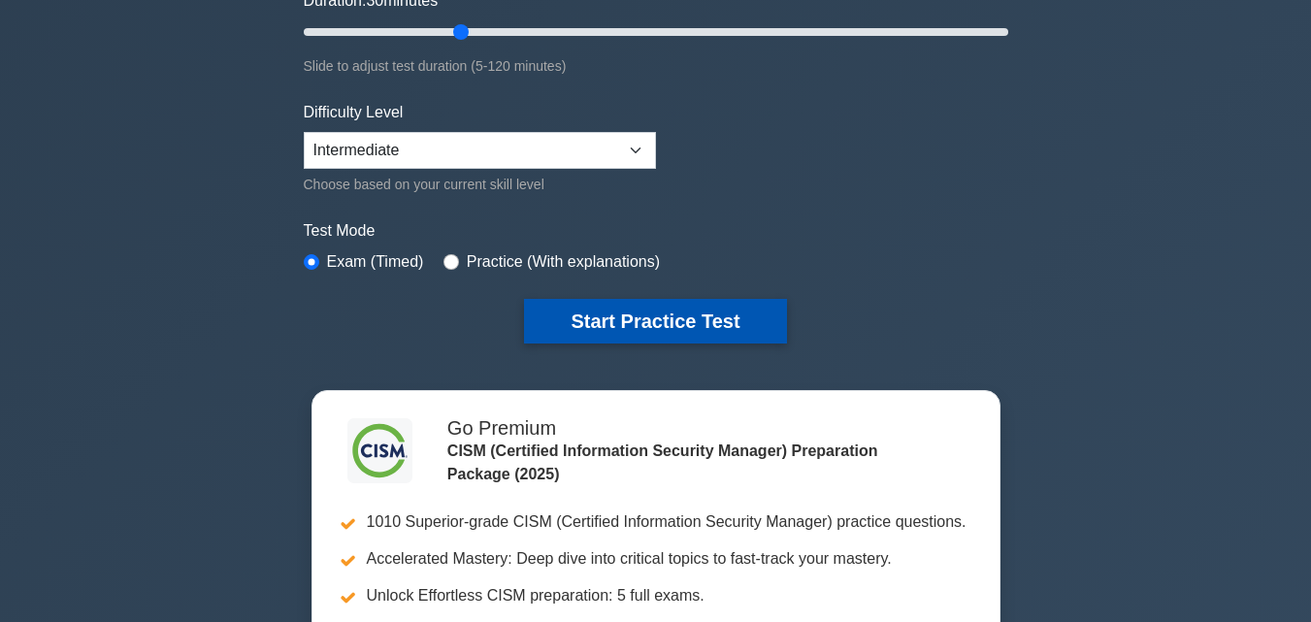
drag, startPoint x: 590, startPoint y: 323, endPoint x: 579, endPoint y: 326, distance: 11.1
click at [587, 322] on button "Start Practice Test" at bounding box center [655, 321] width 262 height 45
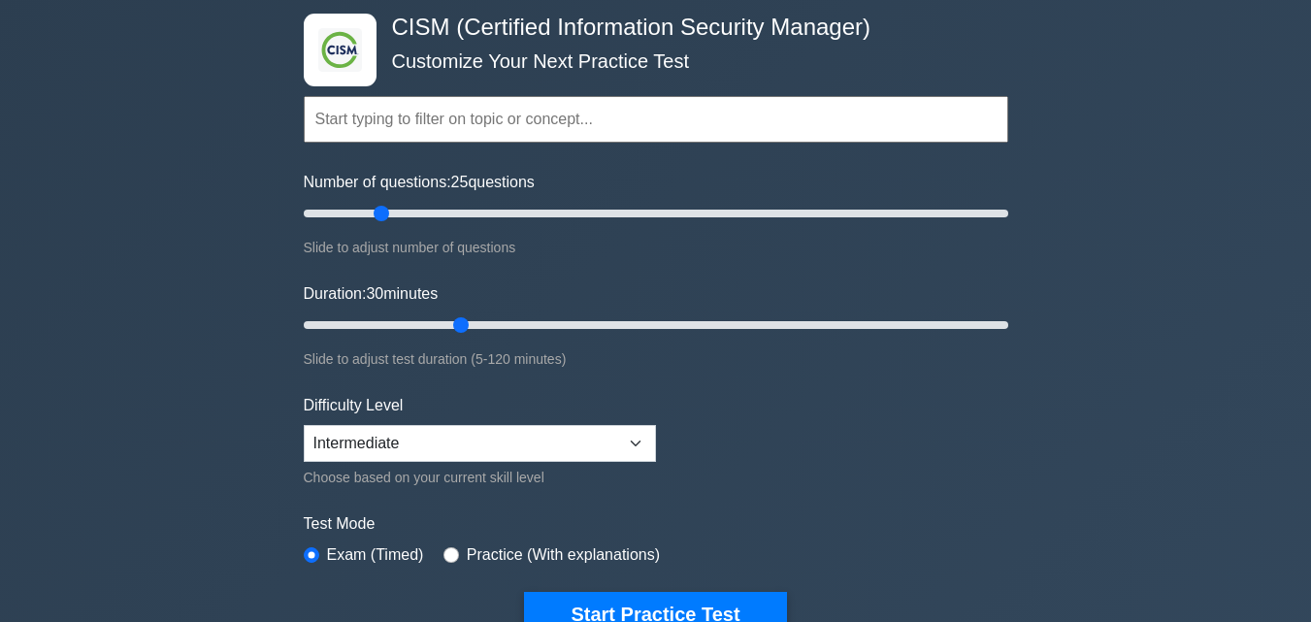
scroll to position [0, 0]
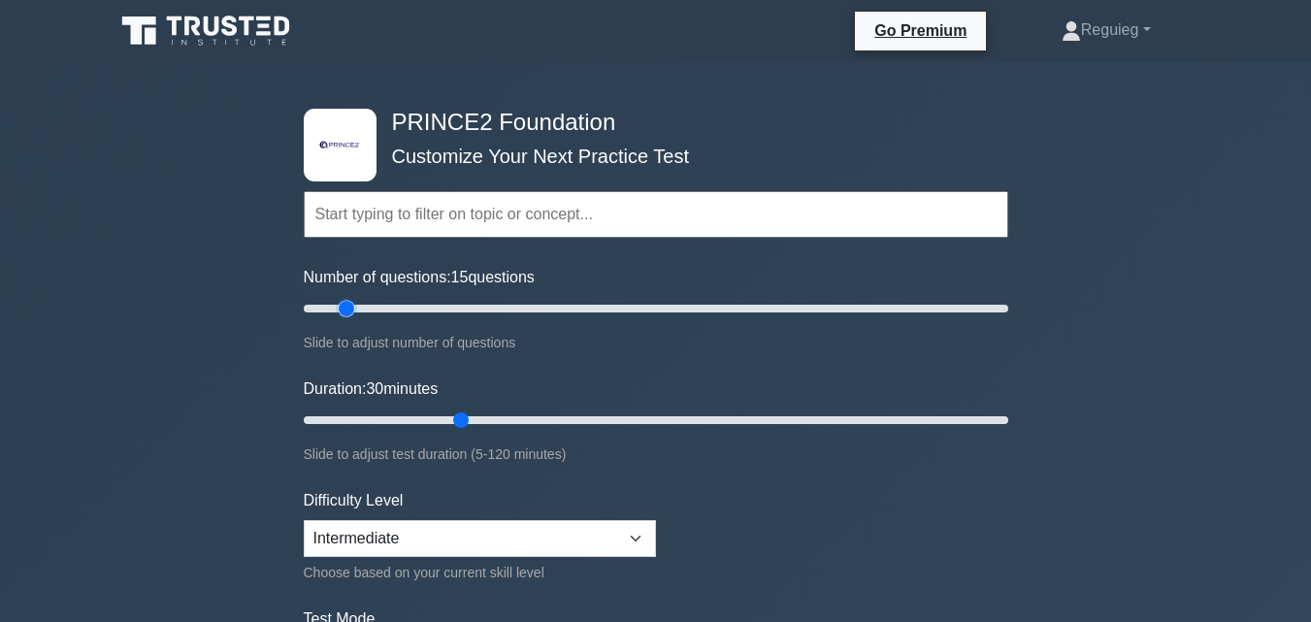
drag, startPoint x: 381, startPoint y: 304, endPoint x: 348, endPoint y: 311, distance: 33.9
type input "15"
click at [348, 311] on input "Number of questions: 15 questions" at bounding box center [656, 308] width 704 height 23
drag, startPoint x: 467, startPoint y: 415, endPoint x: 355, endPoint y: 411, distance: 111.6
type input "10"
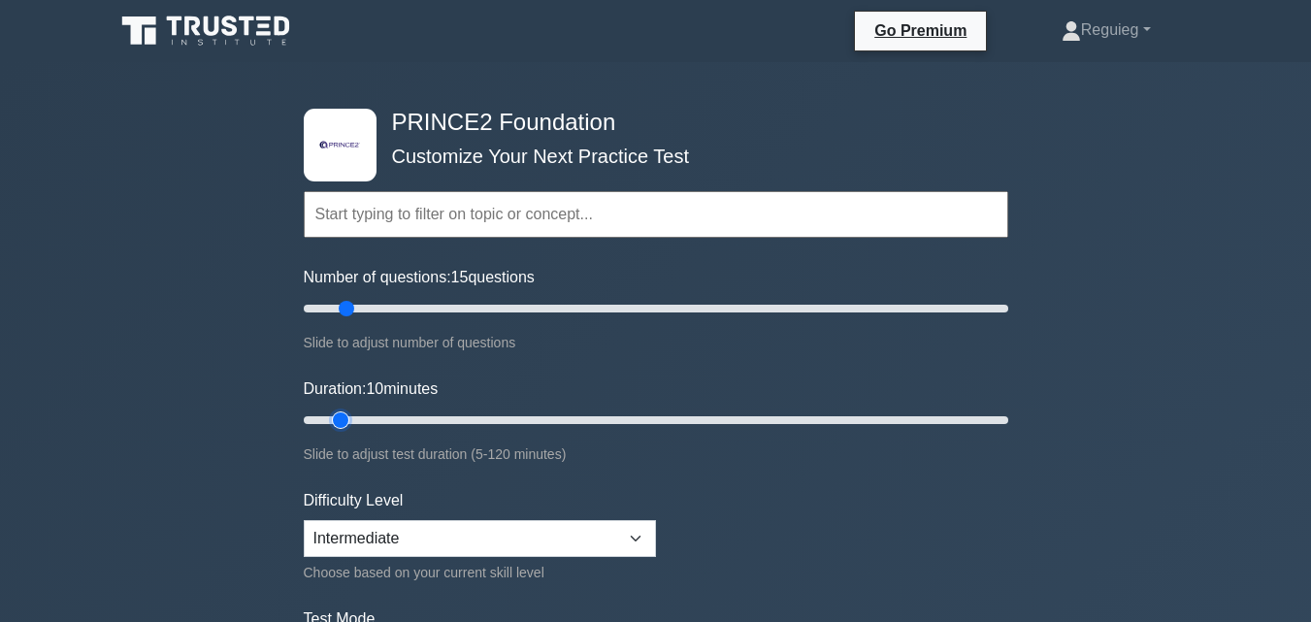
click at [355, 411] on input "Duration: 10 minutes" at bounding box center [656, 419] width 704 height 23
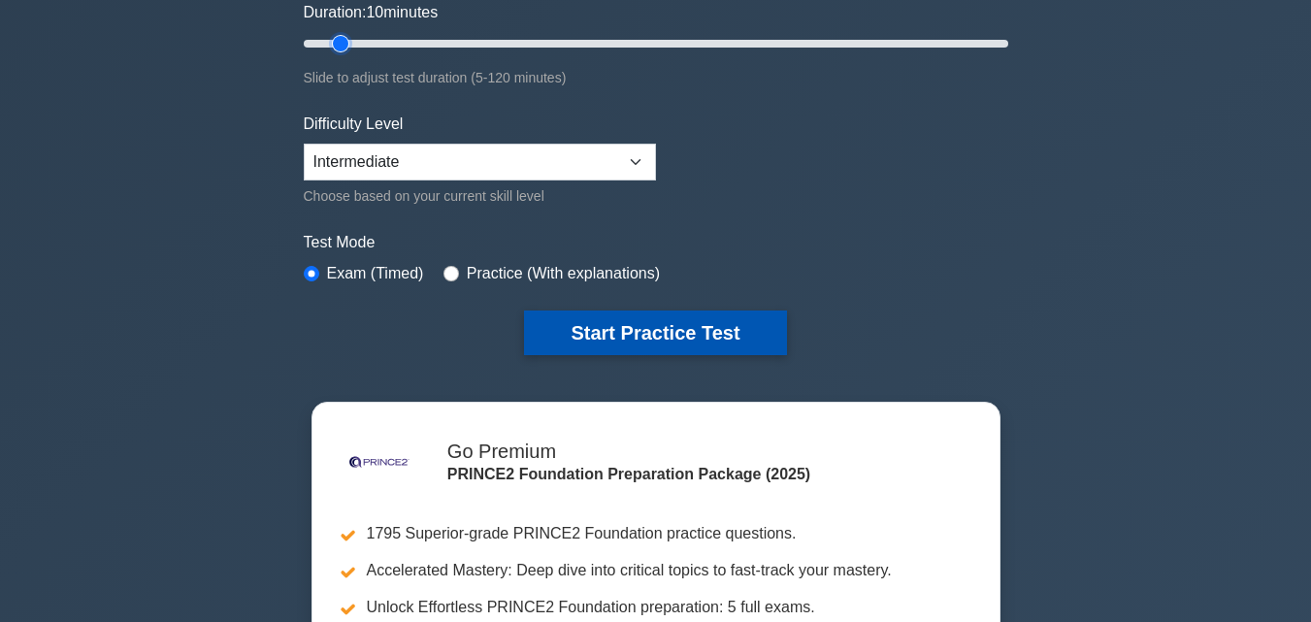
scroll to position [388, 0]
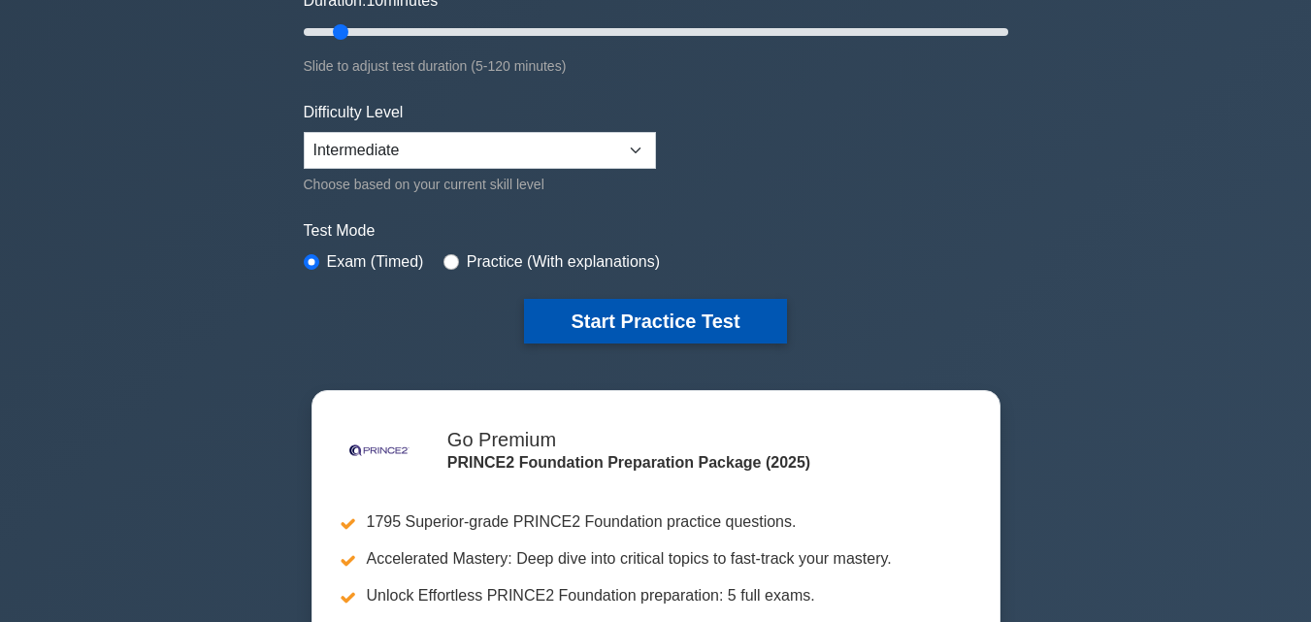
click at [576, 318] on button "Start Practice Test" at bounding box center [655, 321] width 262 height 45
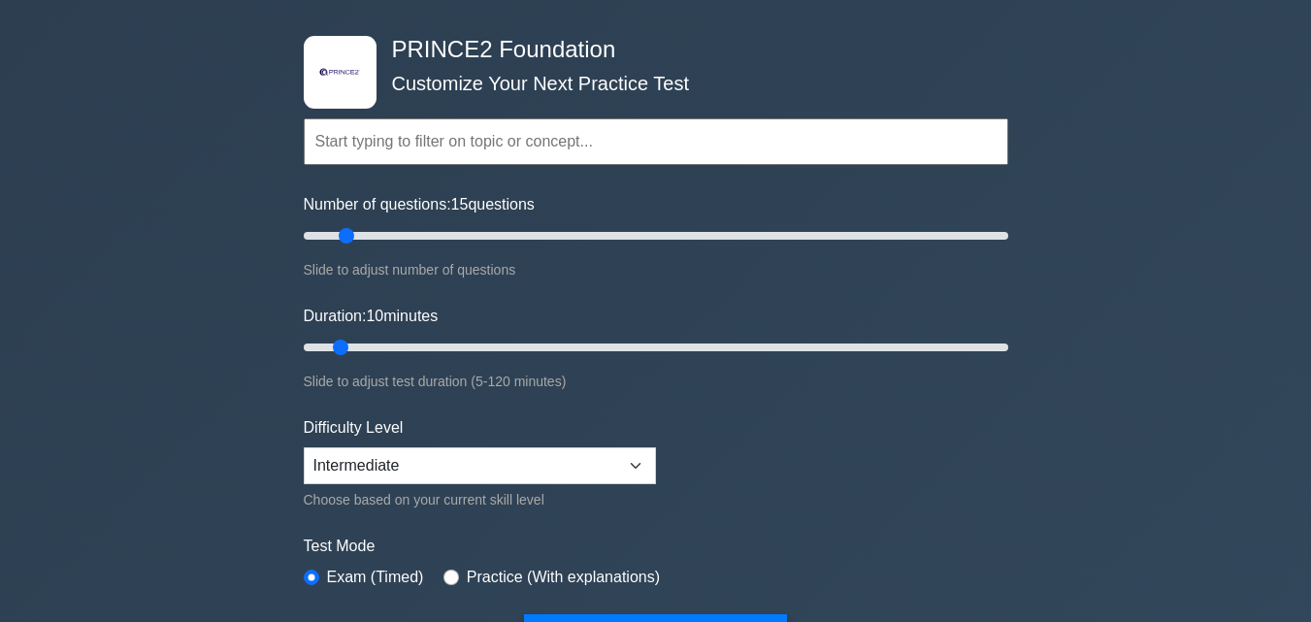
scroll to position [0, 0]
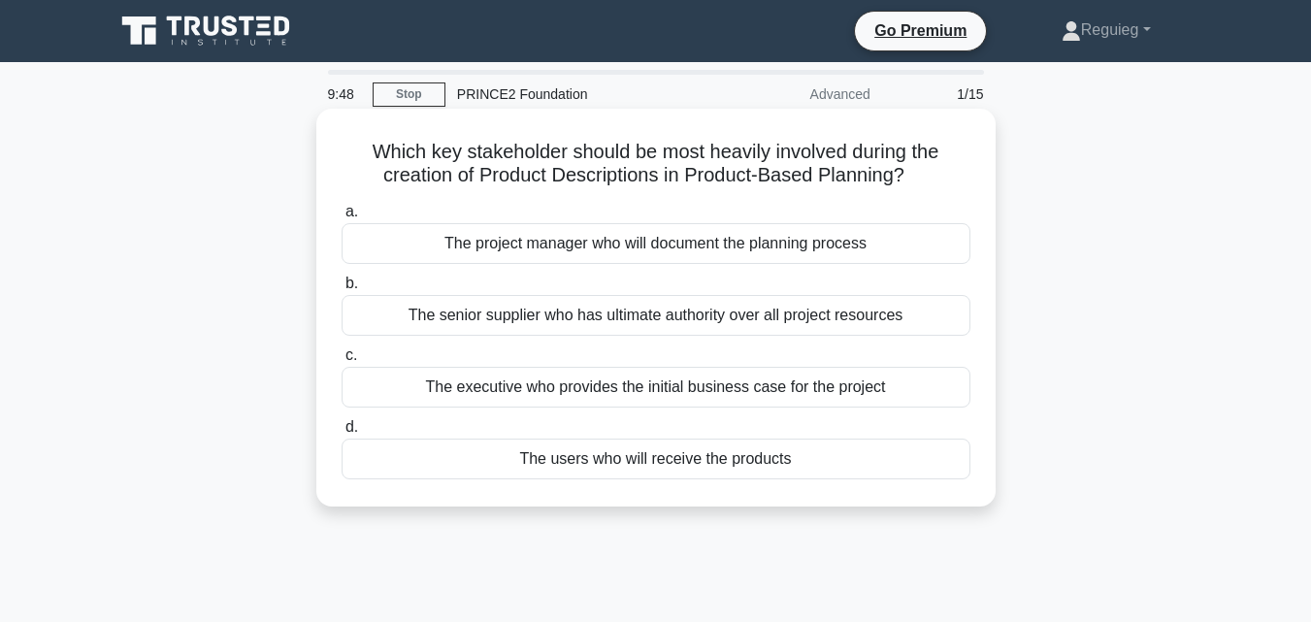
click at [658, 293] on label "b. The senior supplier who has ultimate authority over all project resources" at bounding box center [656, 304] width 629 height 64
click at [342, 290] on input "b. The senior supplier who has ultimate authority over all project resources" at bounding box center [342, 283] width 0 height 13
